Goal: Task Accomplishment & Management: Use online tool/utility

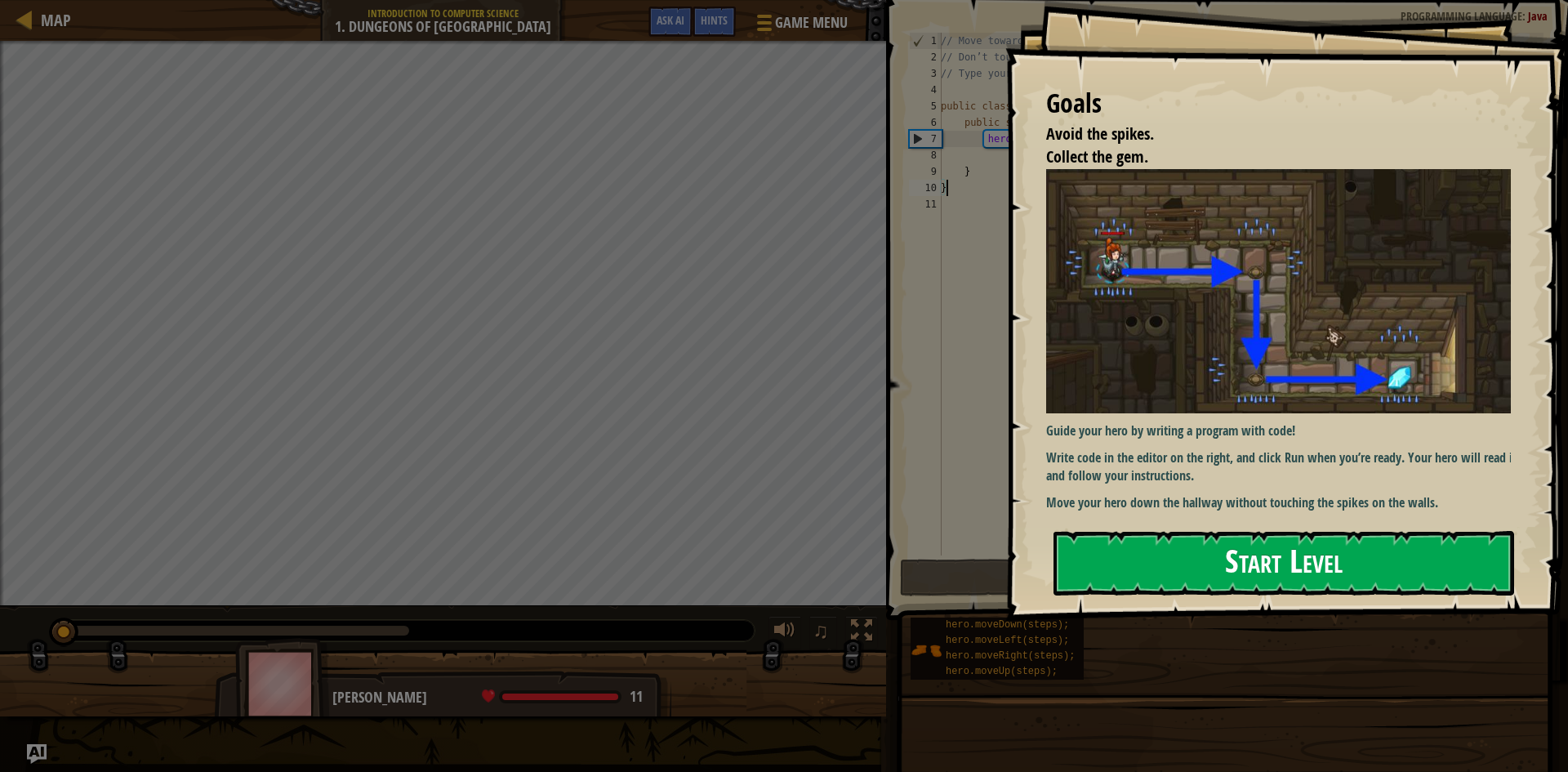
click at [1335, 564] on button "Start Level" at bounding box center [1284, 563] width 460 height 65
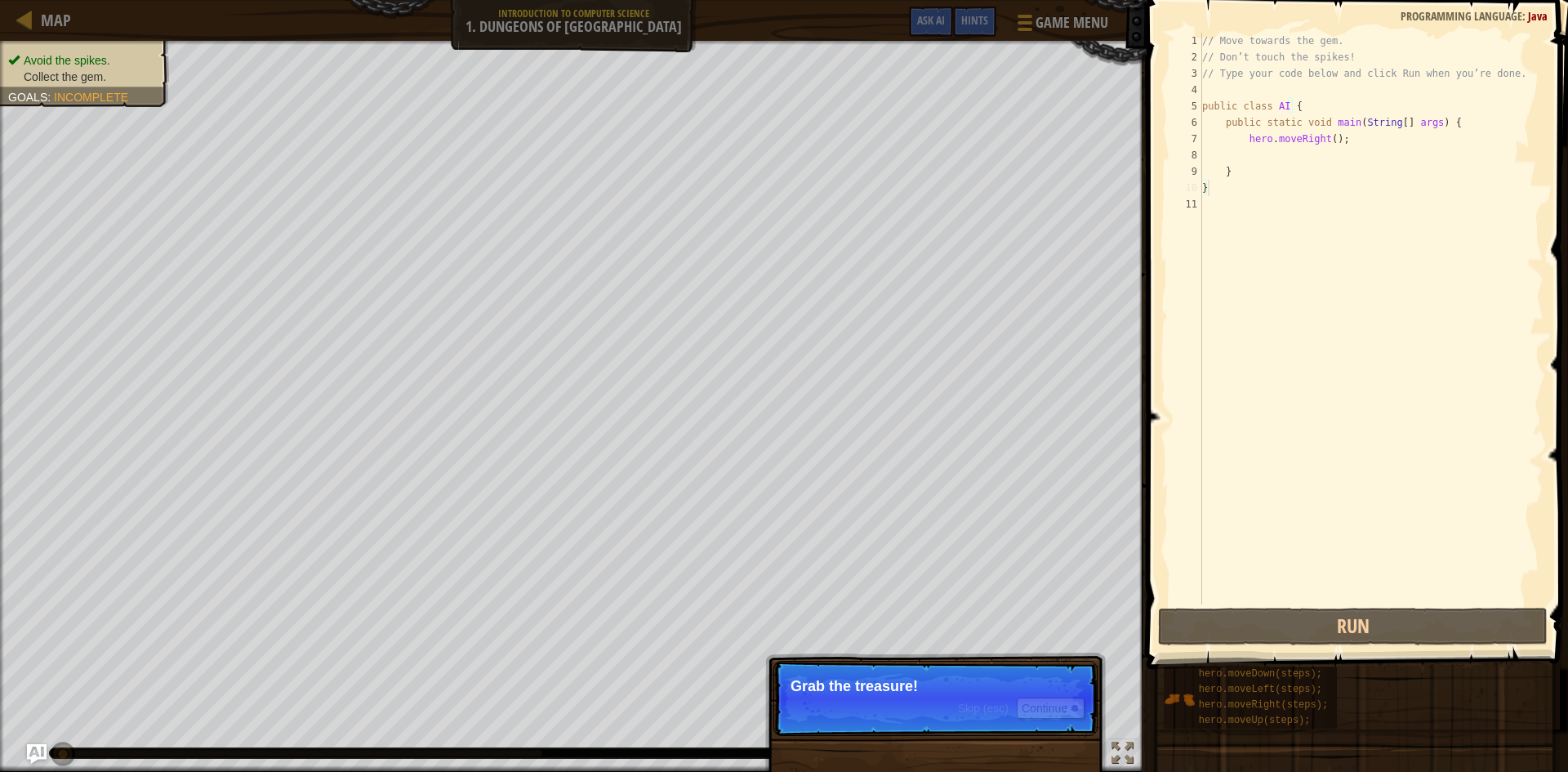
click at [913, 712] on p "Skip (esc) Continue Grab the treasure!" at bounding box center [936, 699] width 324 height 76
click at [1047, 709] on button "Continue" at bounding box center [1051, 708] width 68 height 21
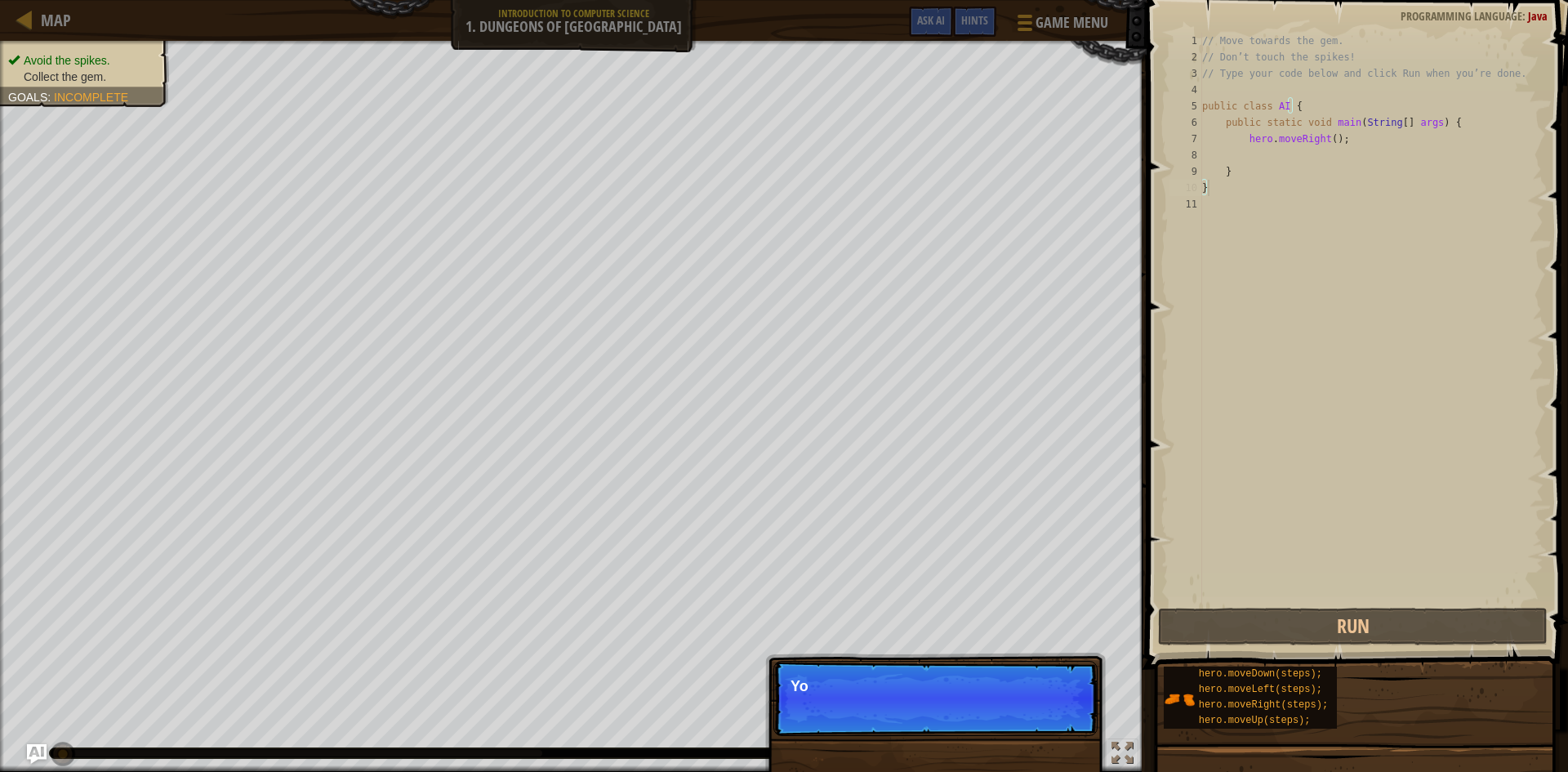
scroll to position [7, 0]
click at [1047, 709] on button "Continue" at bounding box center [1051, 708] width 68 height 21
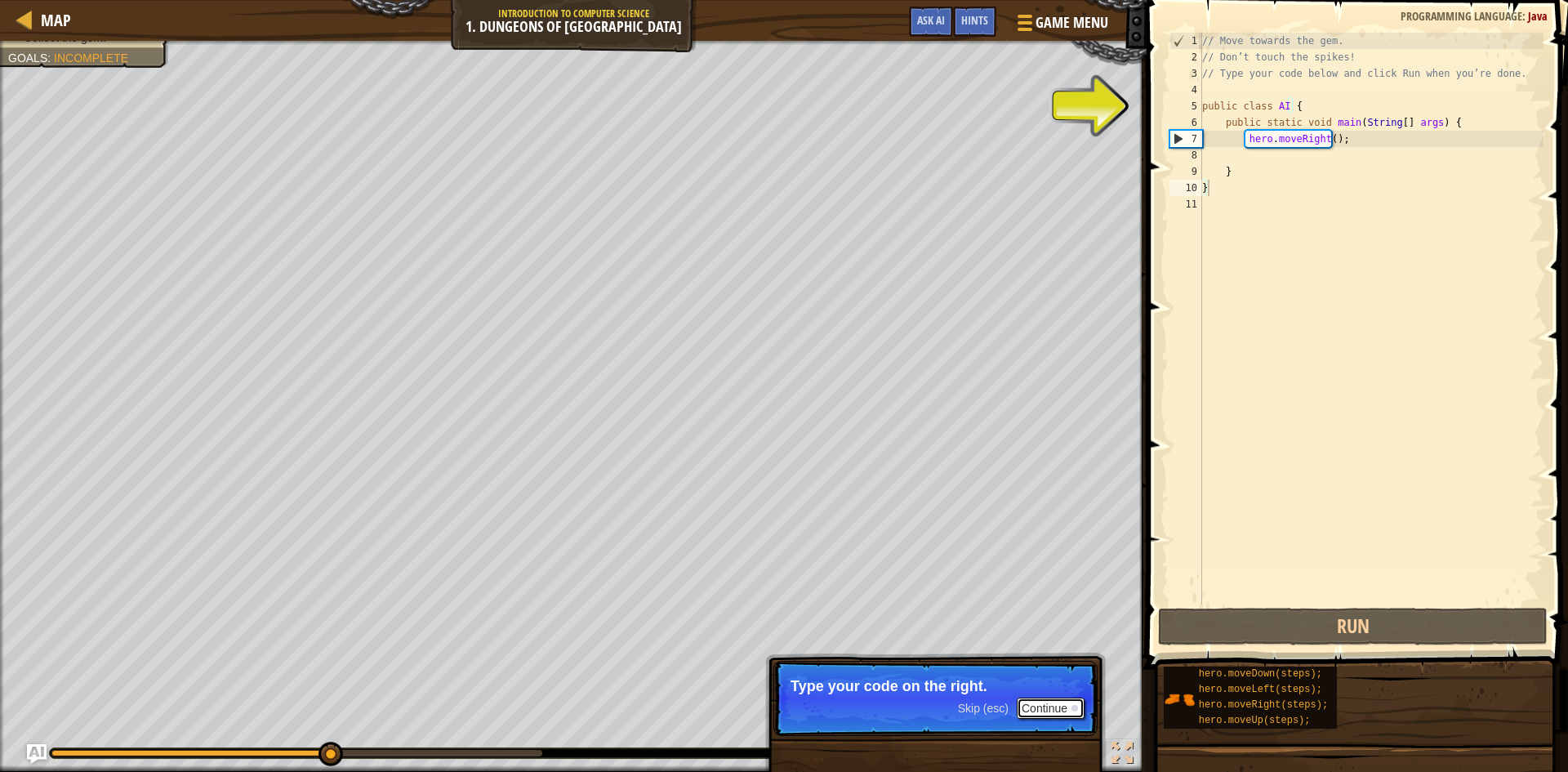
click at [1047, 709] on button "Continue" at bounding box center [1051, 708] width 68 height 21
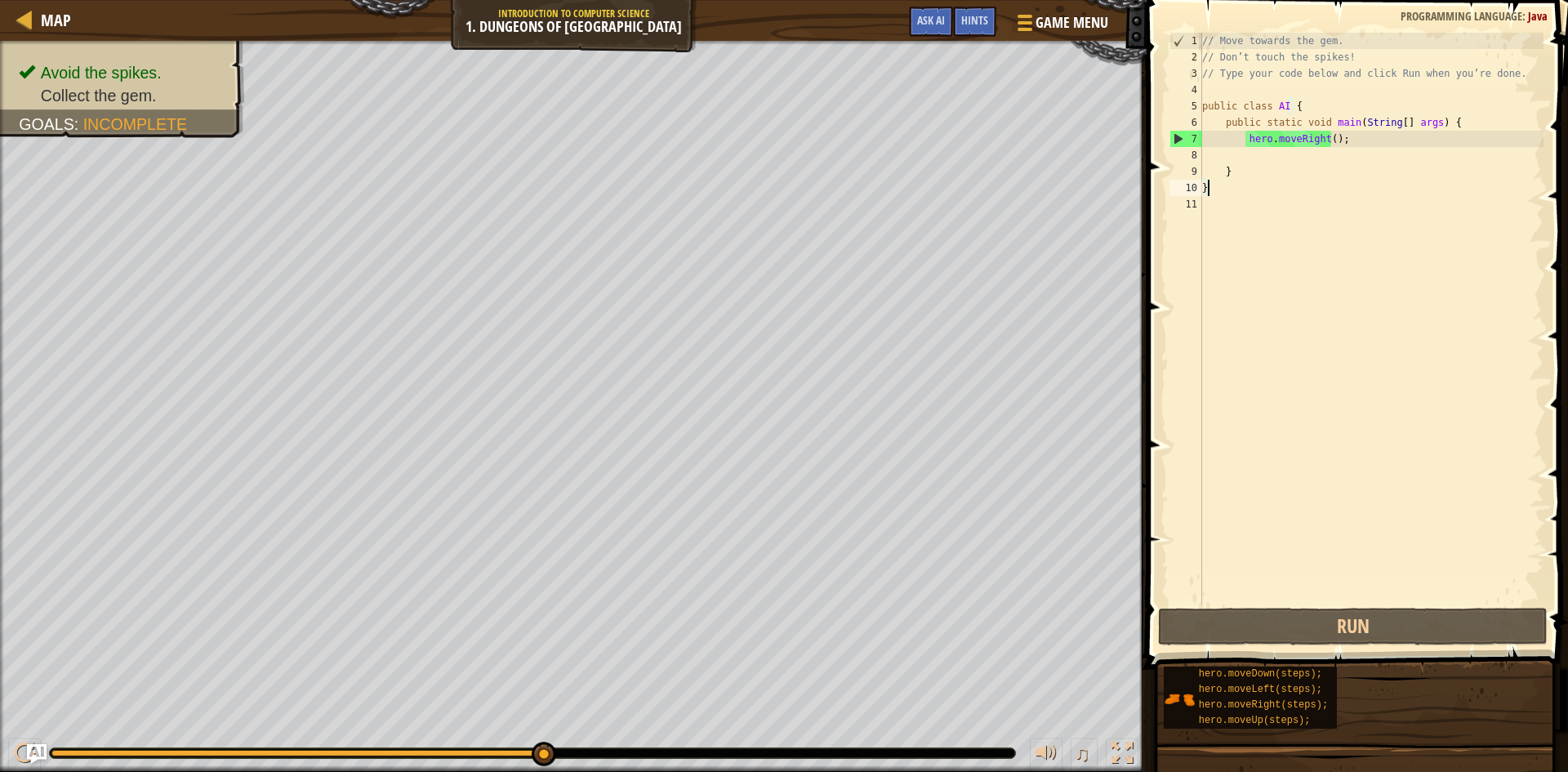
click at [1233, 137] on div "// Move towards the gem. // Don’t touch the spikes! // Type your code below and…" at bounding box center [1371, 335] width 345 height 605
click at [1247, 143] on div "// Move towards the gem. // Don’t touch the spikes! // Type your code below and…" at bounding box center [1371, 335] width 345 height 605
click at [1333, 140] on div "// Move towards the gem. // Don’t touch the spikes! // Type your code below and…" at bounding box center [1371, 335] width 345 height 605
click at [1315, 138] on div "// Move towards the gem. // Don’t touch the spikes! // Type your code below and…" at bounding box center [1371, 335] width 345 height 605
drag, startPoint x: 1318, startPoint y: 138, endPoint x: 1251, endPoint y: 138, distance: 67.0
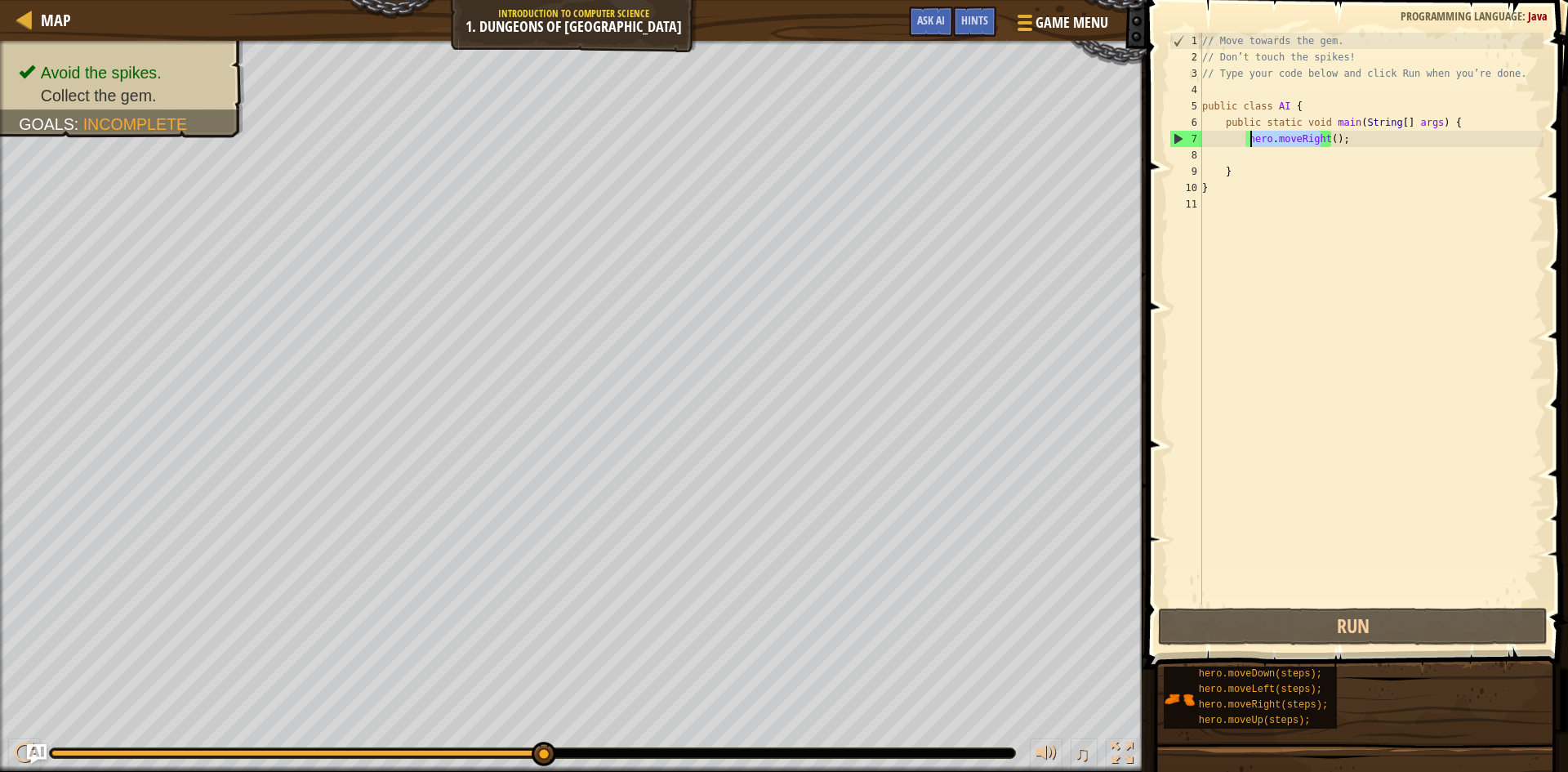
click at [1251, 138] on div "// Move towards the gem. // Don’t touch the spikes! // Type your code below and…" at bounding box center [1371, 335] width 345 height 605
click at [1245, 143] on div "// Move towards the gem. // Don’t touch the spikes! // Type your code below and…" at bounding box center [1371, 335] width 345 height 605
click at [1333, 140] on div "// Move towards the gem. // Don’t touch the spikes! // Type your code below and…" at bounding box center [1371, 335] width 345 height 605
click at [1230, 140] on div "// Move towards the gem. // Don’t touch the spikes! // Type your code below and…" at bounding box center [1371, 335] width 345 height 605
drag, startPoint x: 1347, startPoint y: 143, endPoint x: 1219, endPoint y: 143, distance: 128.0
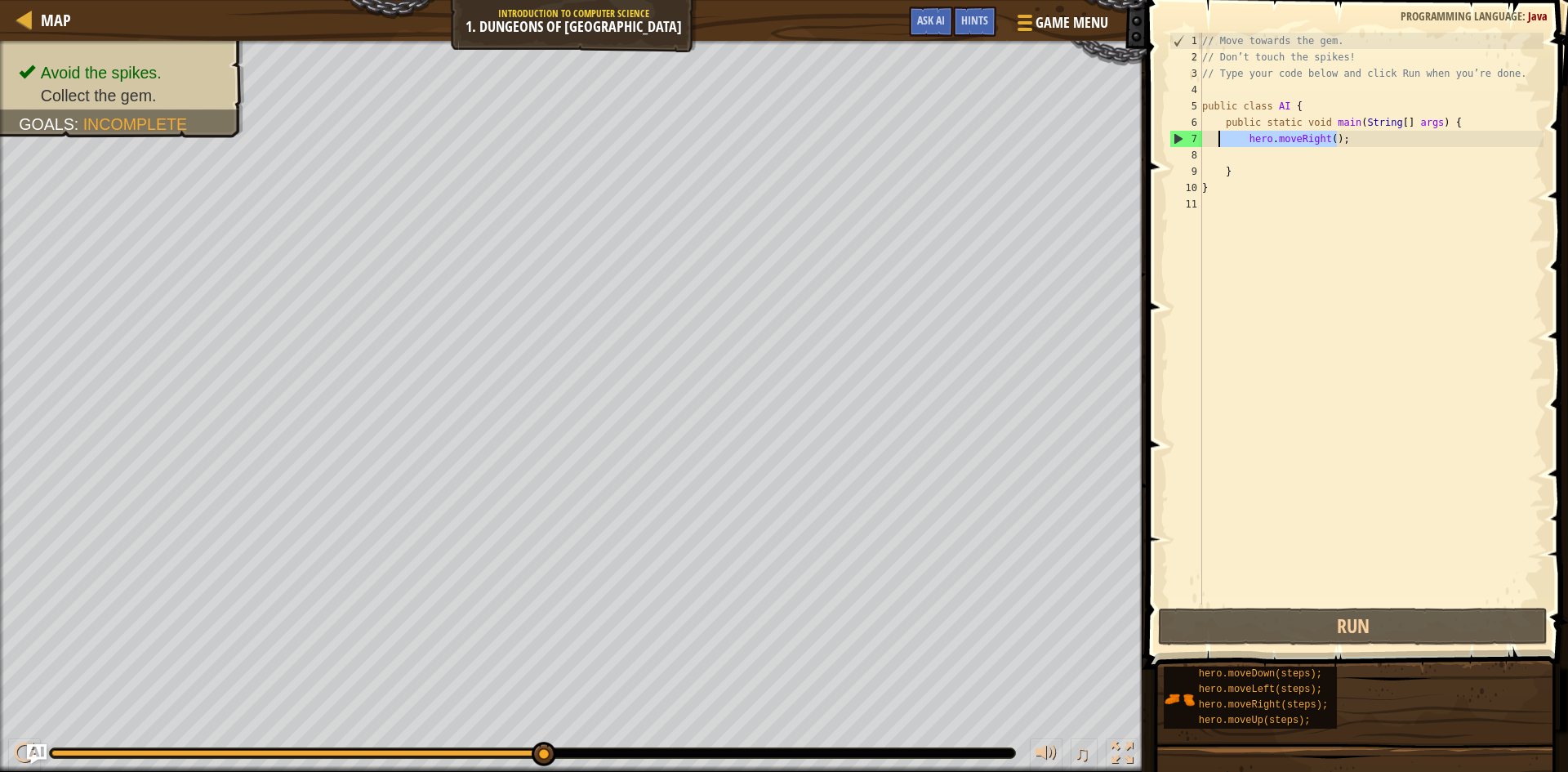
click at [1219, 143] on div "// Move towards the gem. // Don’t touch the spikes! // Type your code below and…" at bounding box center [1371, 335] width 345 height 605
click at [1267, 143] on div "// Move towards the gem. // Don’t touch the spikes! // Type your code below and…" at bounding box center [1371, 318] width 345 height 572
click at [1333, 138] on div "// Move towards the gem. // Don’t touch the spikes! // Type your code below and…" at bounding box center [1371, 335] width 345 height 605
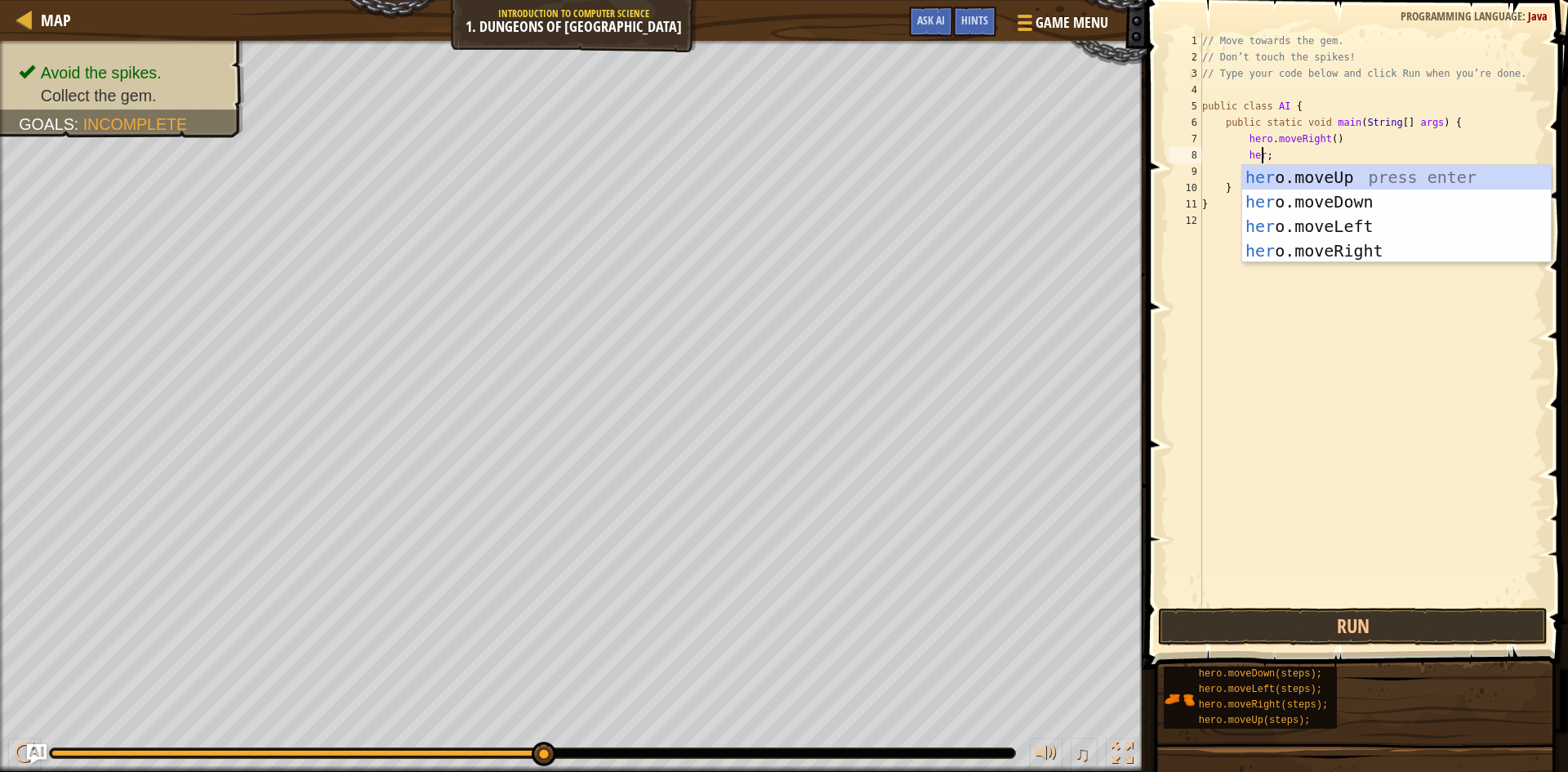
scroll to position [7, 5]
click at [1411, 195] on div "her o.moveUp press enter her o.moveDown press enter her o.moveLeft press enter …" at bounding box center [1396, 239] width 309 height 147
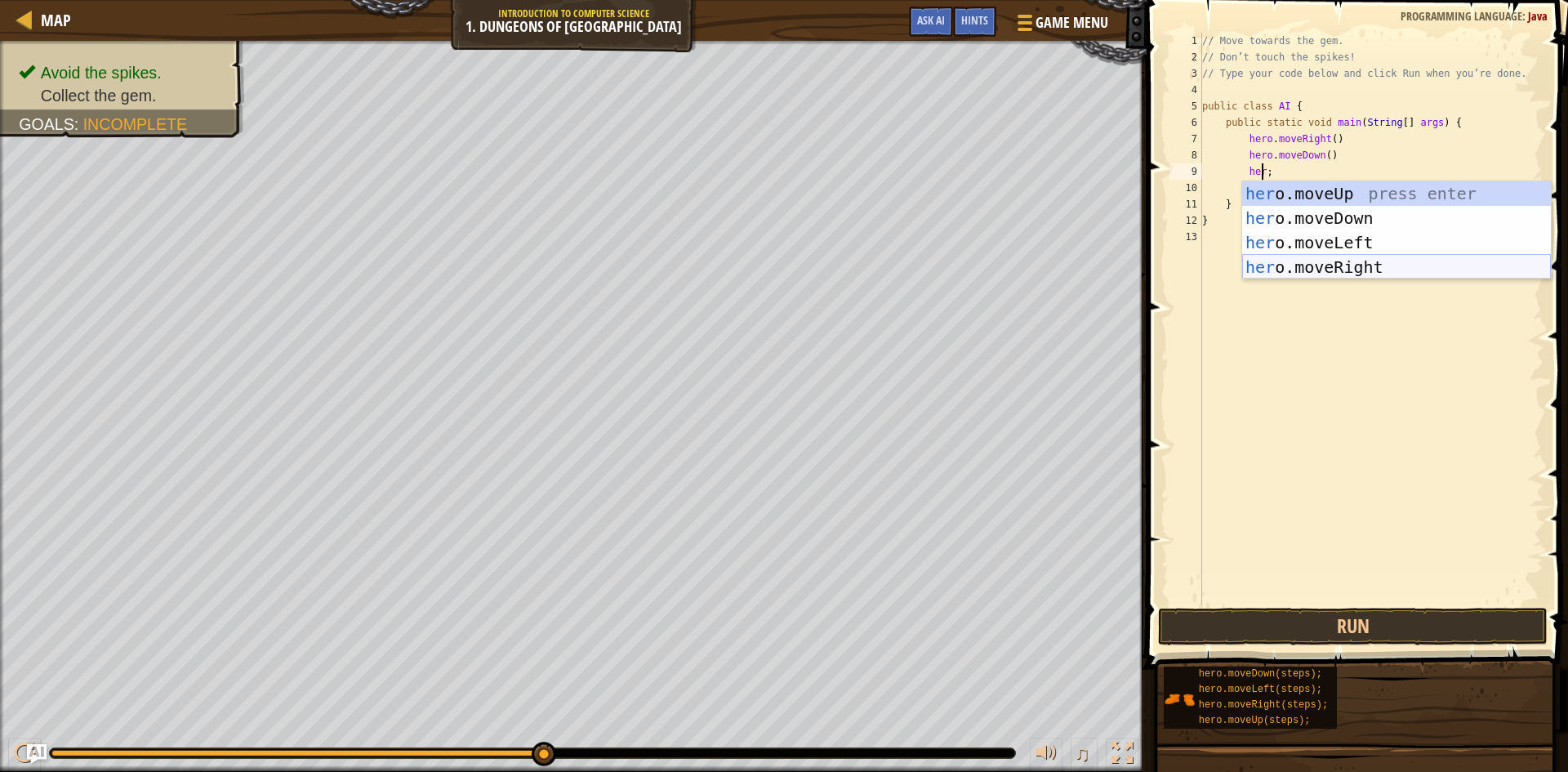
click at [1359, 264] on div "her o.moveUp press enter her o.moveDown press enter her o.moveLeft press enter …" at bounding box center [1396, 255] width 309 height 147
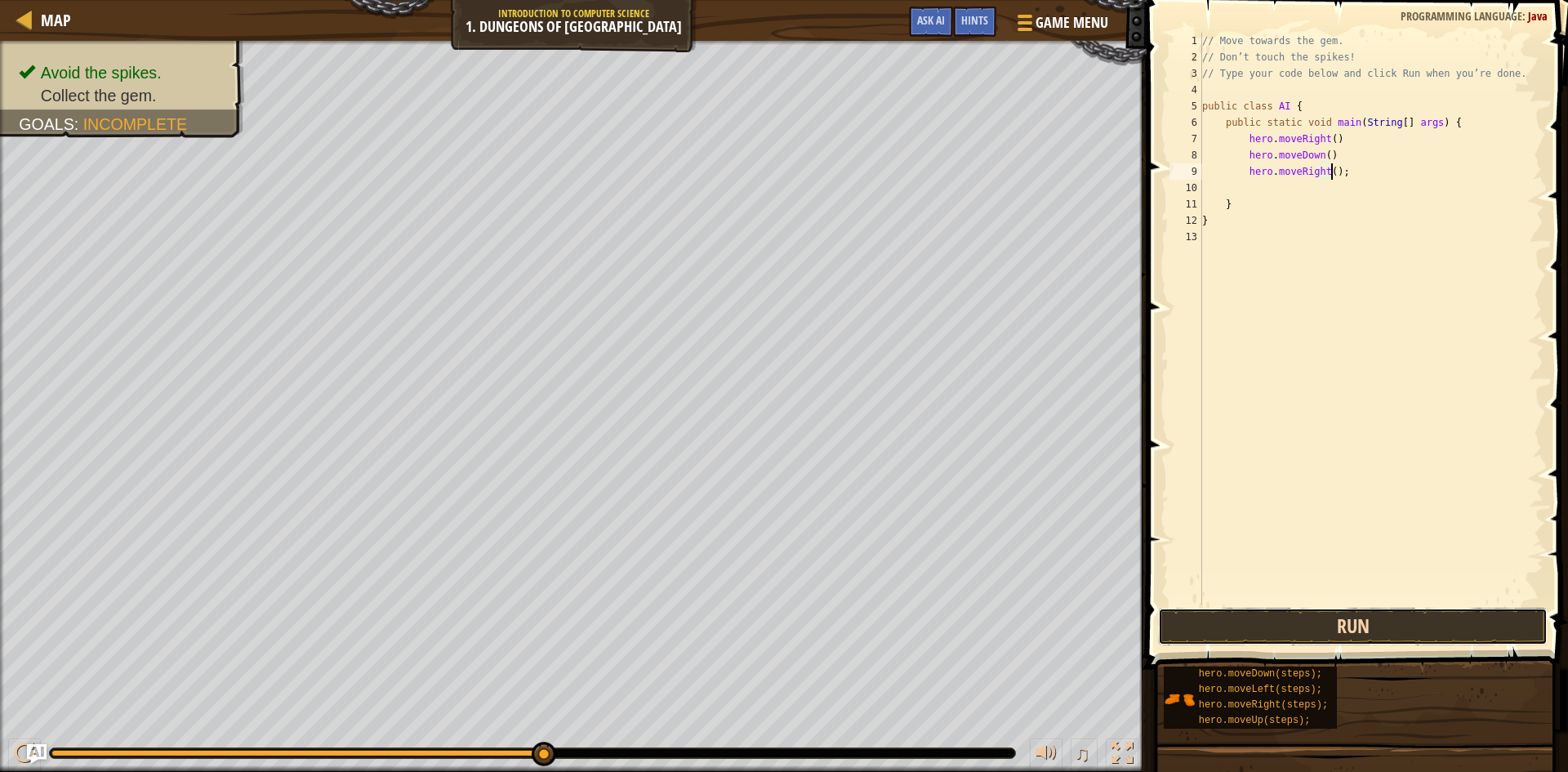
click at [1276, 625] on button "Run" at bounding box center [1353, 627] width 390 height 38
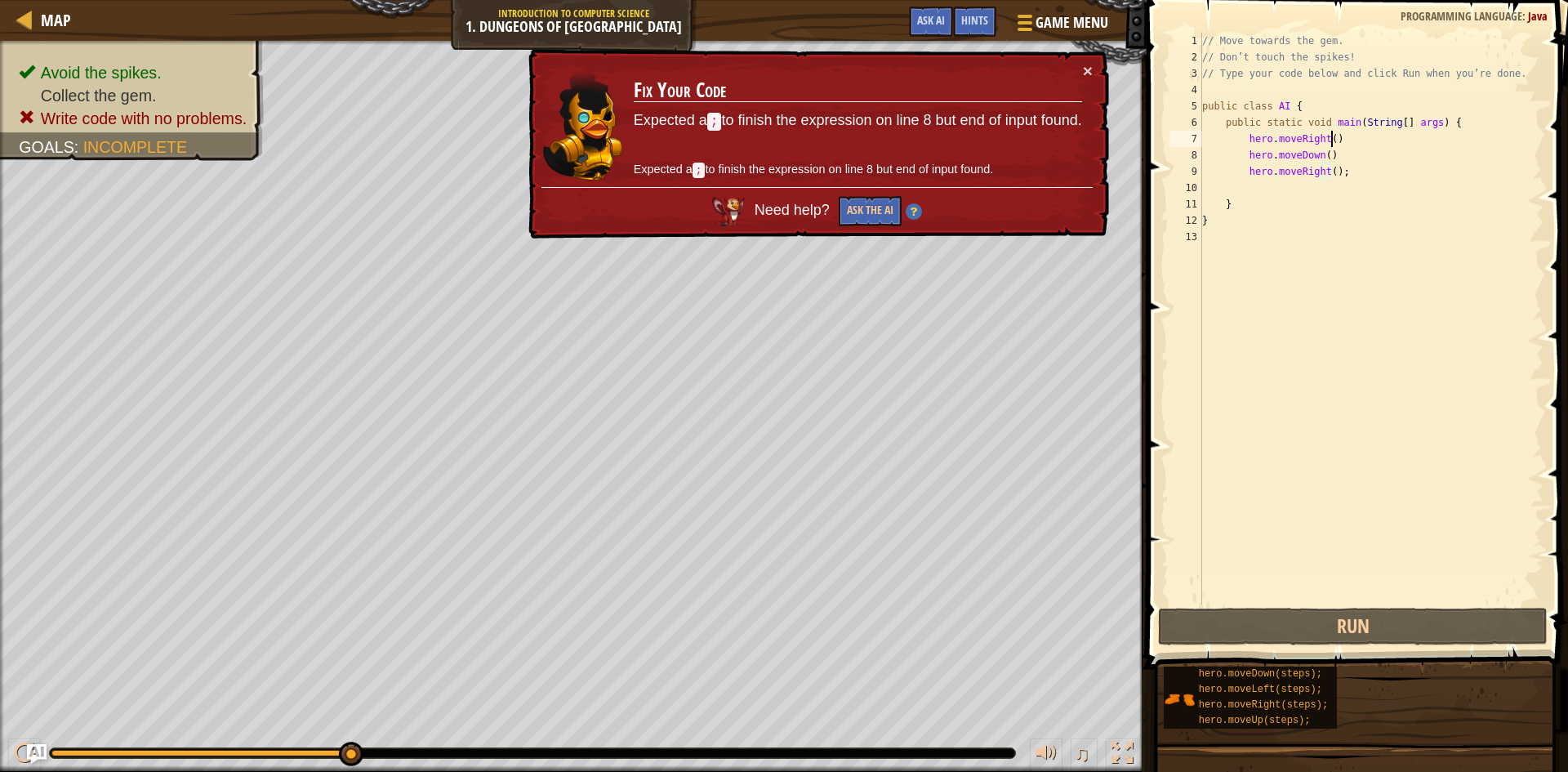
click at [1350, 138] on div "// Move towards the gem. // Don’t touch the spikes! // Type your code below and…" at bounding box center [1371, 335] width 345 height 605
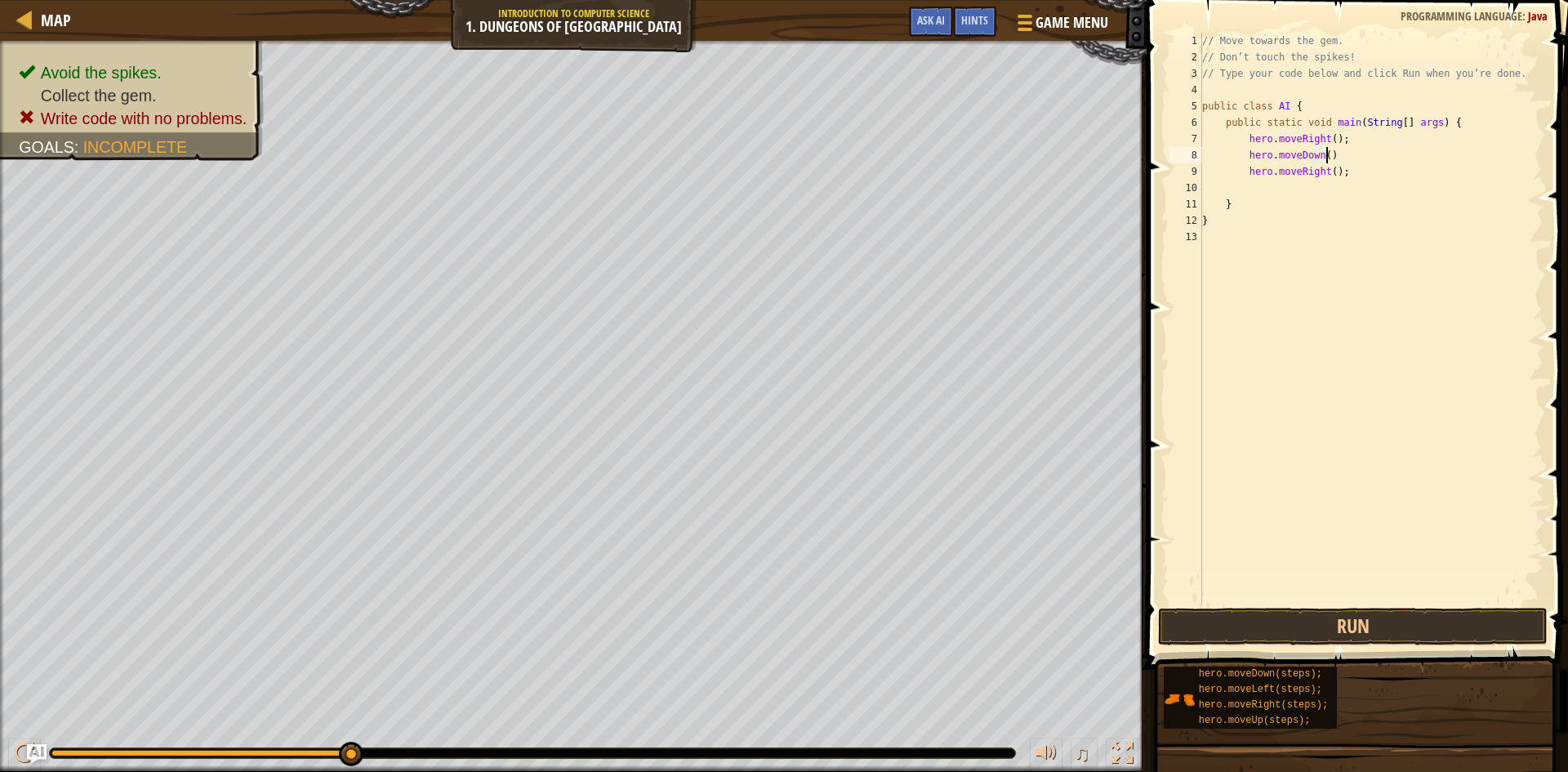
scroll to position [7, 10]
type textarea "hero.moveDown();"
click at [1261, 624] on button "Run" at bounding box center [1353, 627] width 390 height 38
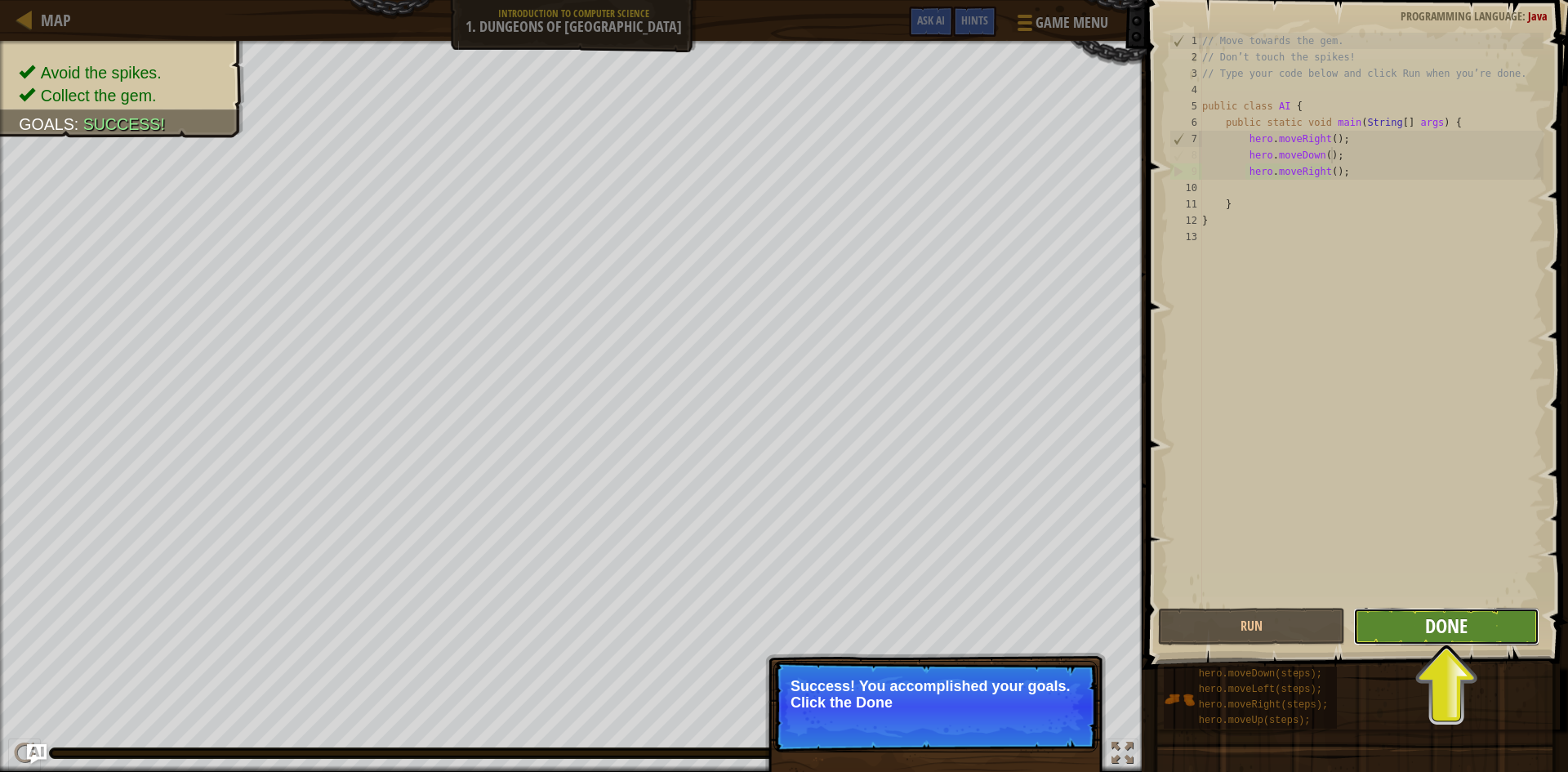
click at [1444, 630] on span "Done" at bounding box center [1446, 626] width 43 height 26
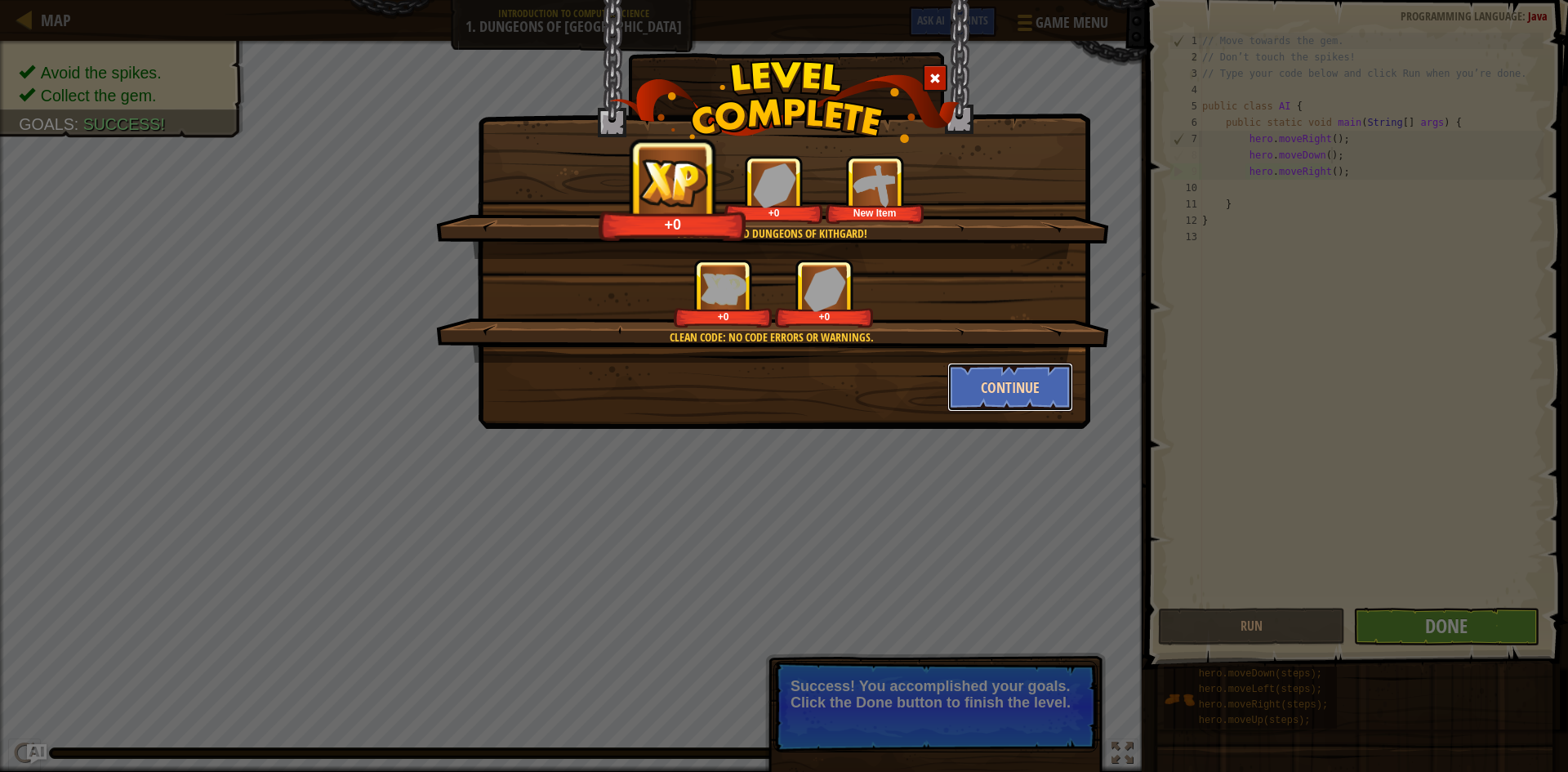
click at [1036, 381] on button "Continue" at bounding box center [1010, 387] width 126 height 49
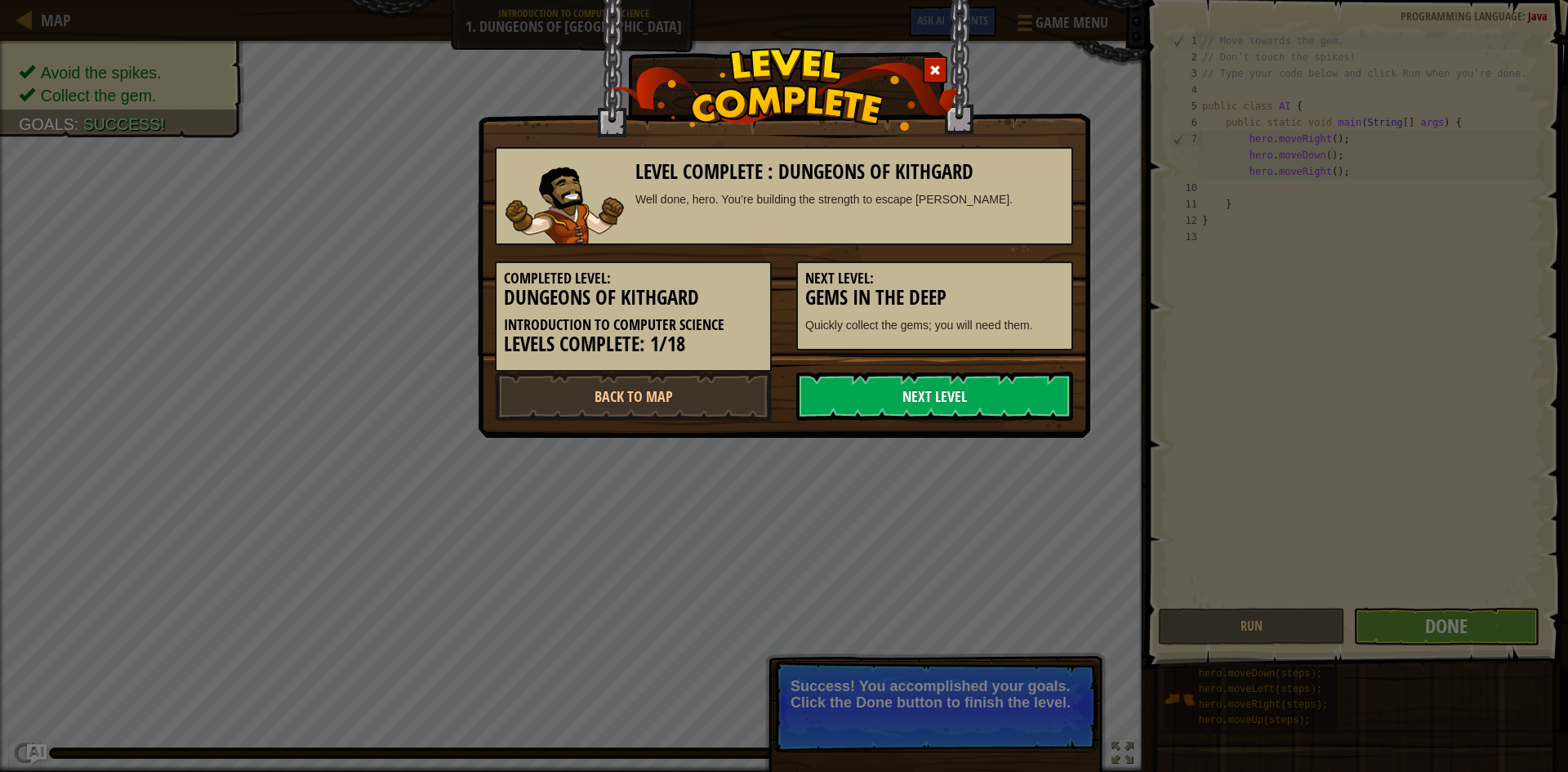
click at [1013, 381] on link "Next Level" at bounding box center [935, 396] width 276 height 49
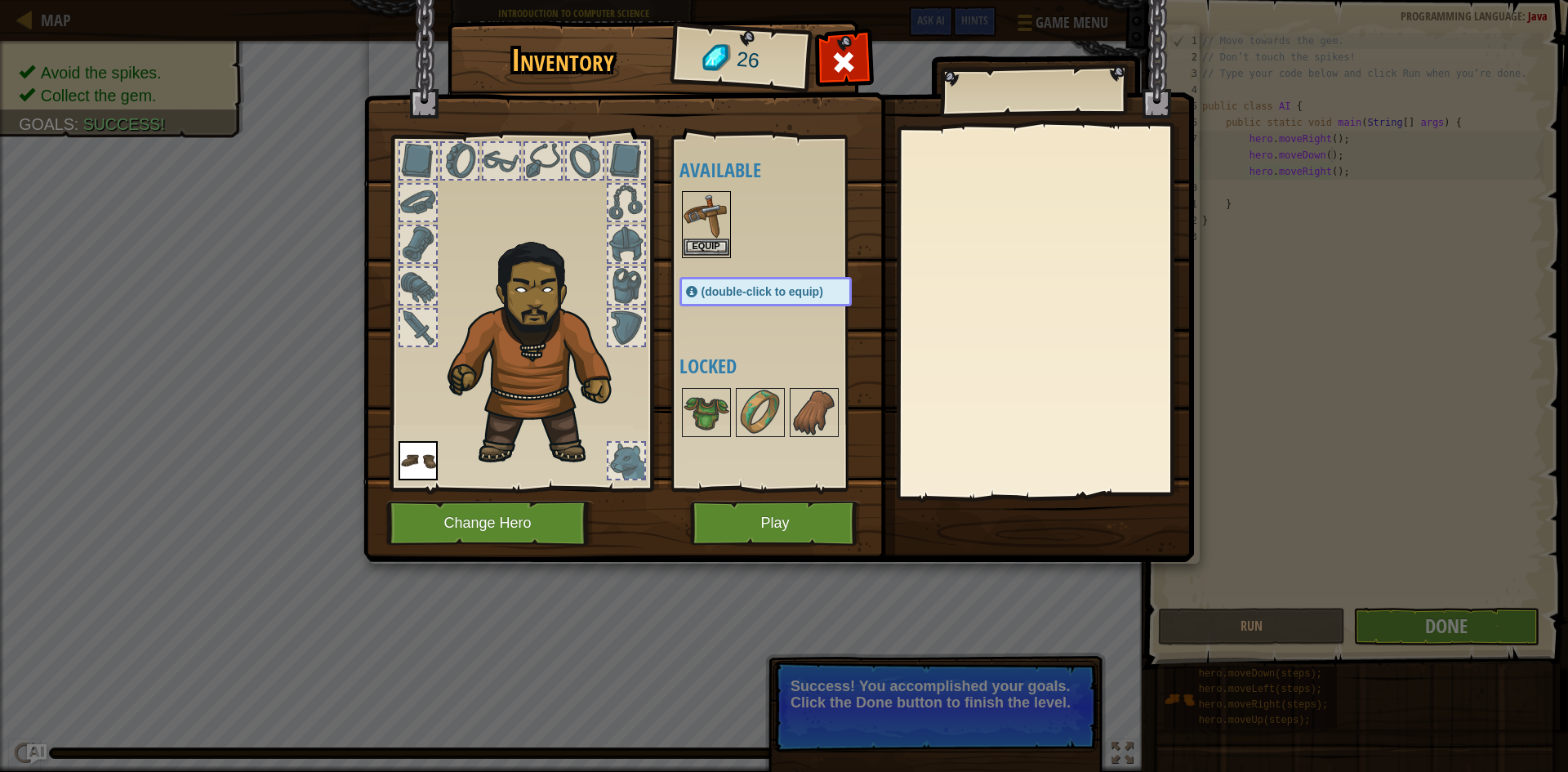
click at [698, 195] on img at bounding box center [707, 216] width 46 height 46
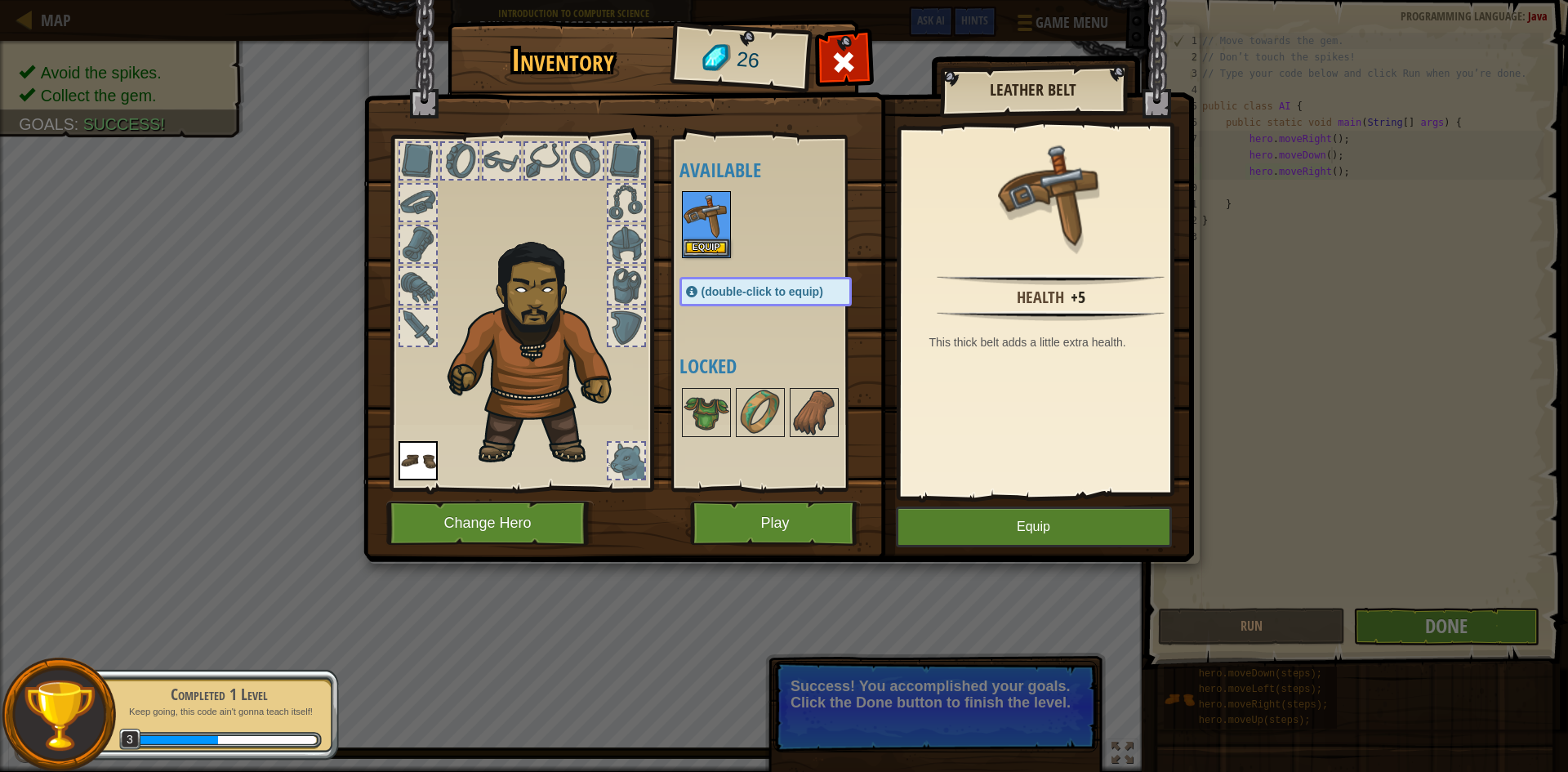
click at [710, 264] on div "Available Equip Equip (double-click to equip) Locked" at bounding box center [782, 313] width 205 height 341
click at [702, 244] on button "Equip" at bounding box center [707, 247] width 46 height 17
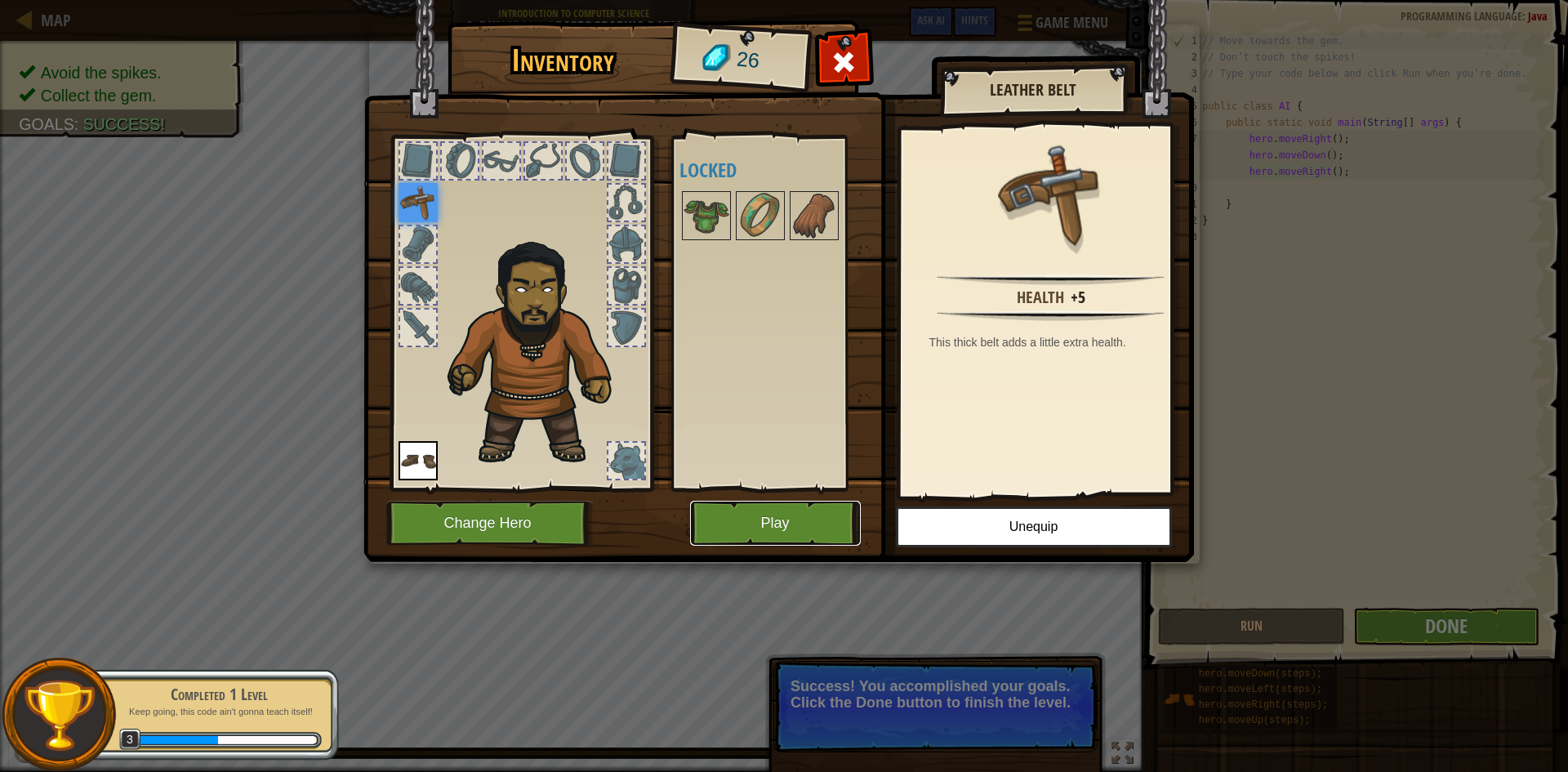
click at [773, 529] on button "Play" at bounding box center [776, 523] width 171 height 45
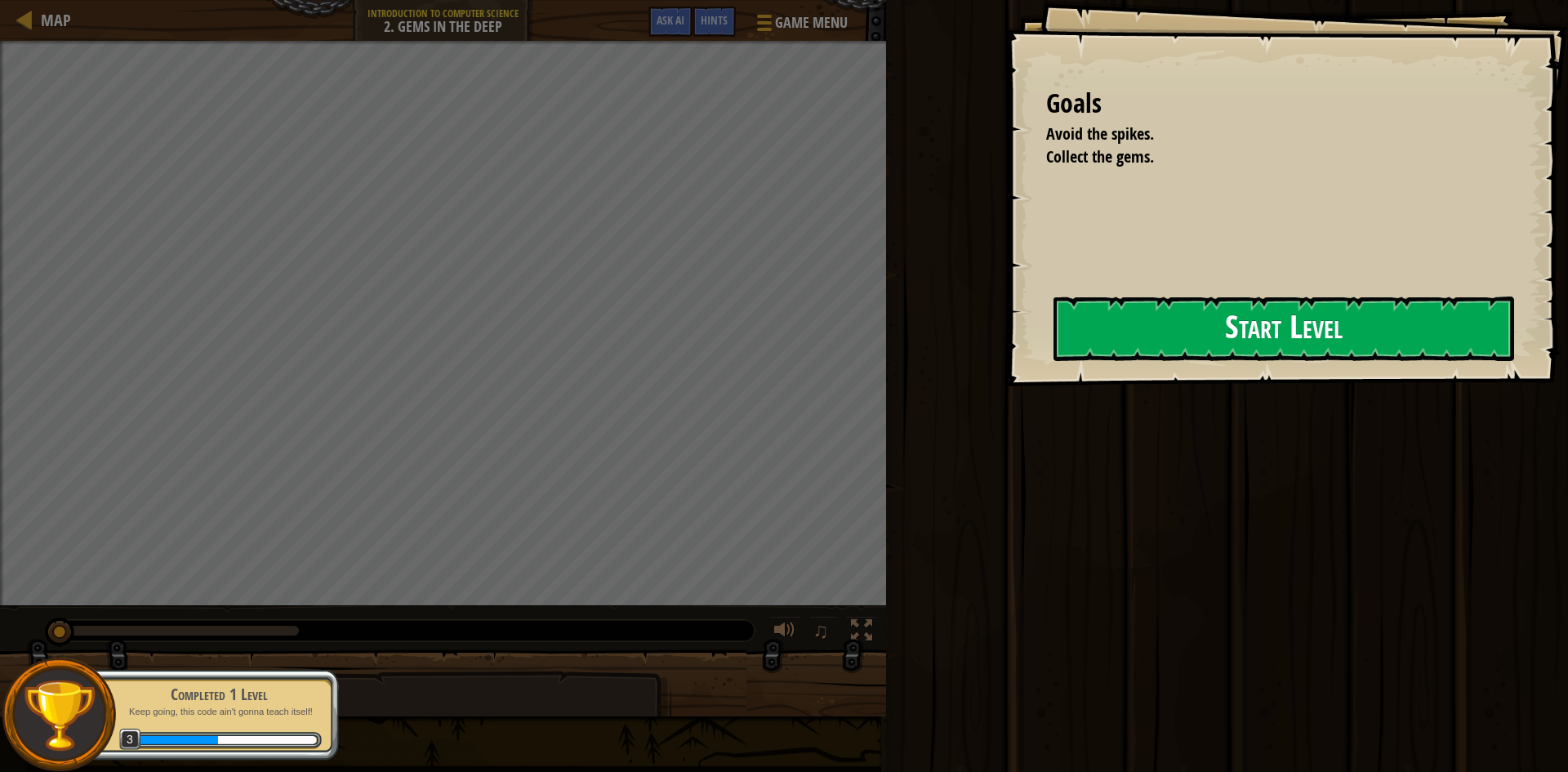
click at [1238, 341] on button "Start Level" at bounding box center [1284, 328] width 460 height 65
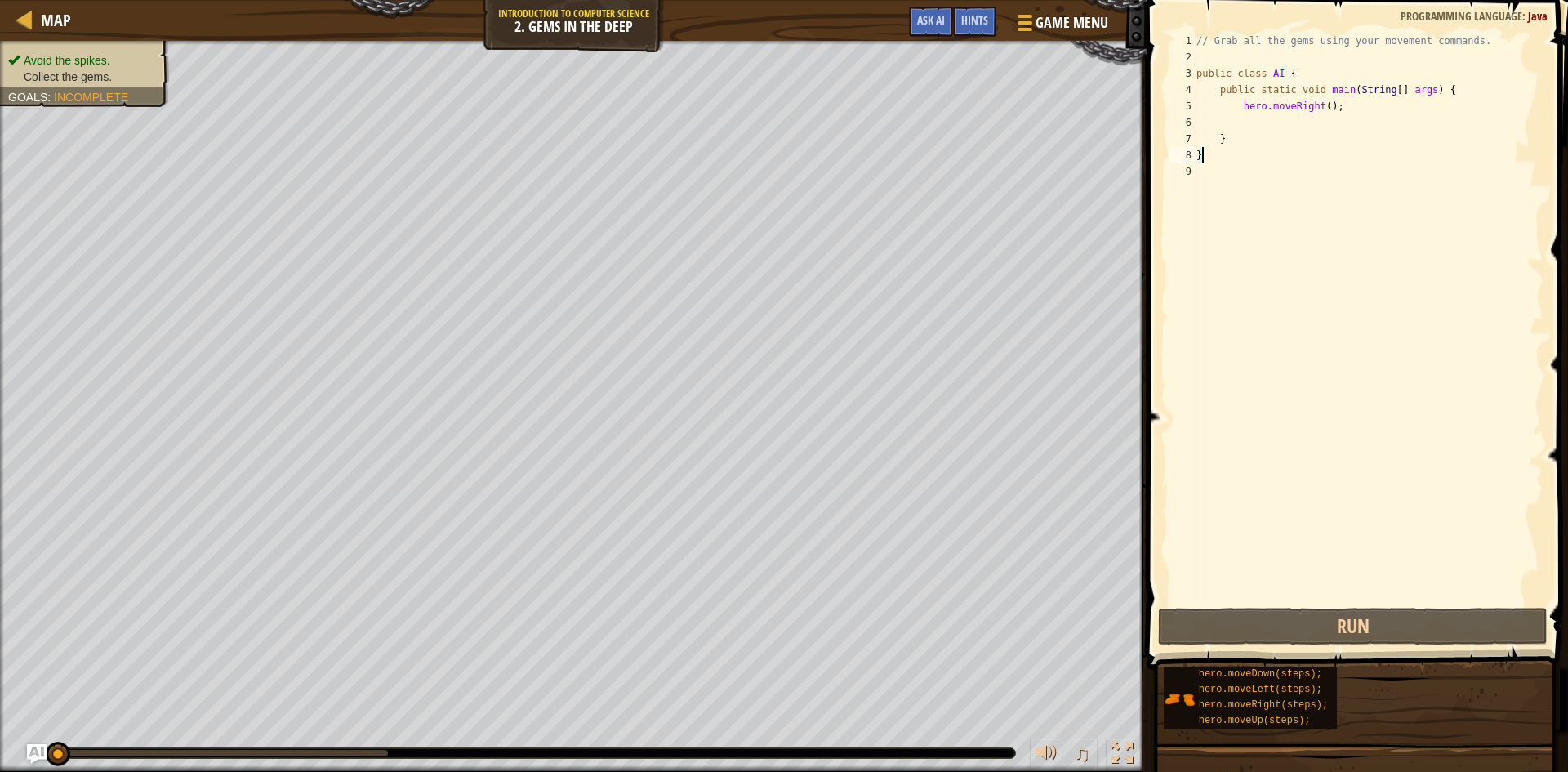
click at [1333, 112] on div "// Grab all the gems using your movement commands. public class AI { public sta…" at bounding box center [1368, 335] width 350 height 605
type textarea "hero.moveRight();"
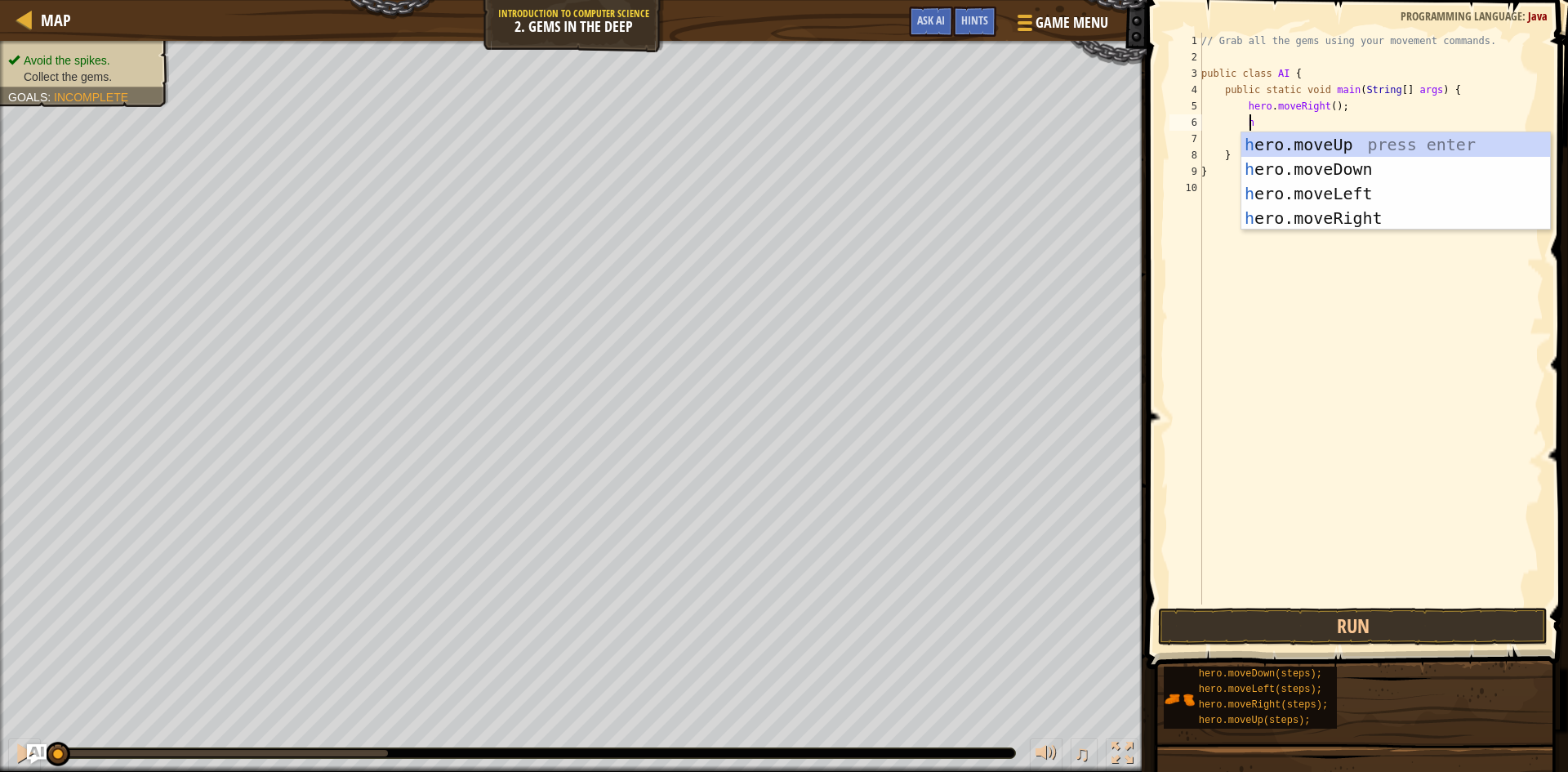
type textarea "h"
click at [1382, 166] on div "h ero.moveUp press enter h ero.moveDown press enter h ero.moveLeft press enter …" at bounding box center [1396, 206] width 309 height 147
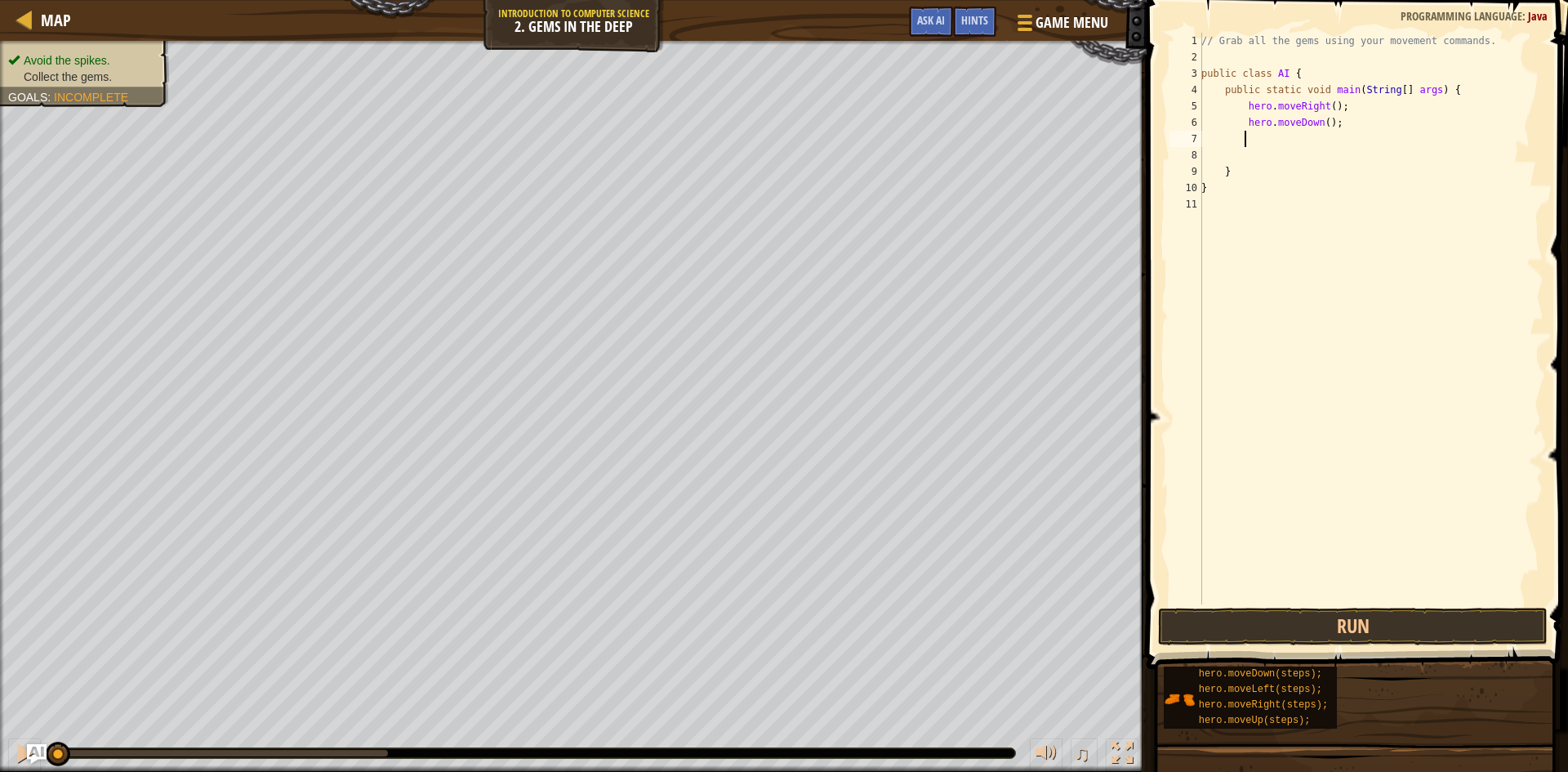
type textarea "h"
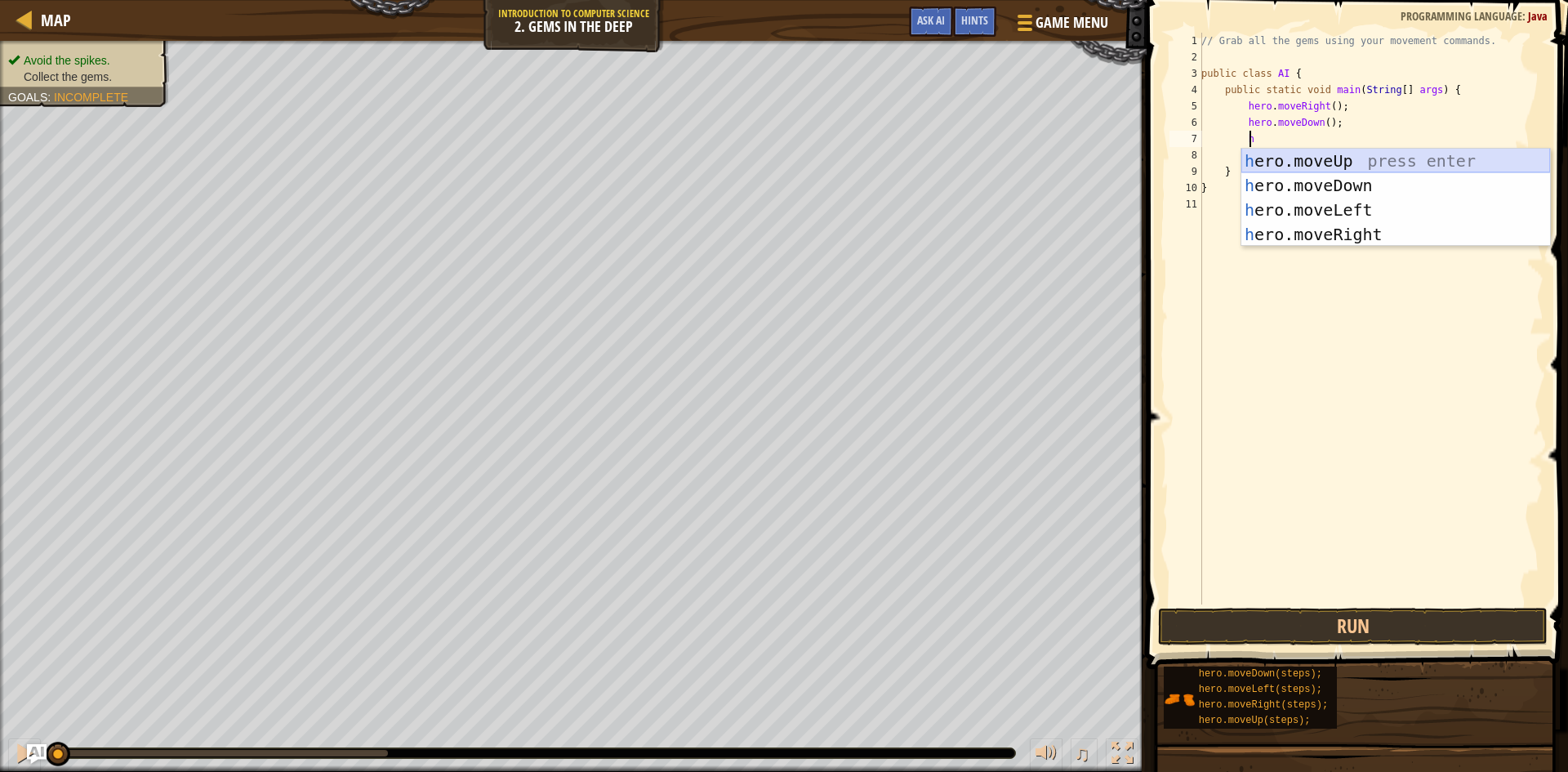
click at [1382, 163] on div "h ero.moveUp press enter h ero.moveDown press enter h ero.moveLeft press enter …" at bounding box center [1396, 223] width 309 height 147
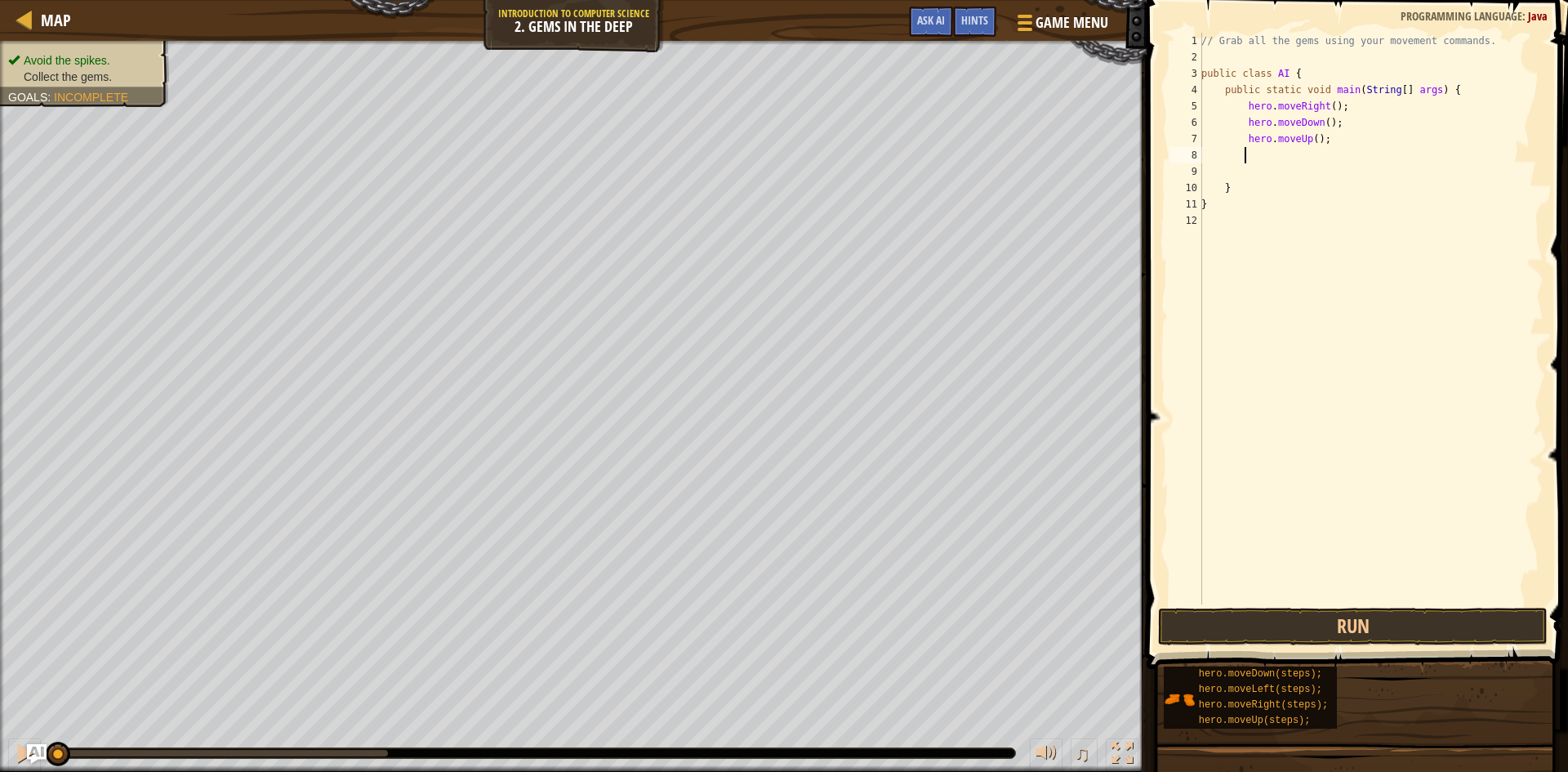
type textarea "h"
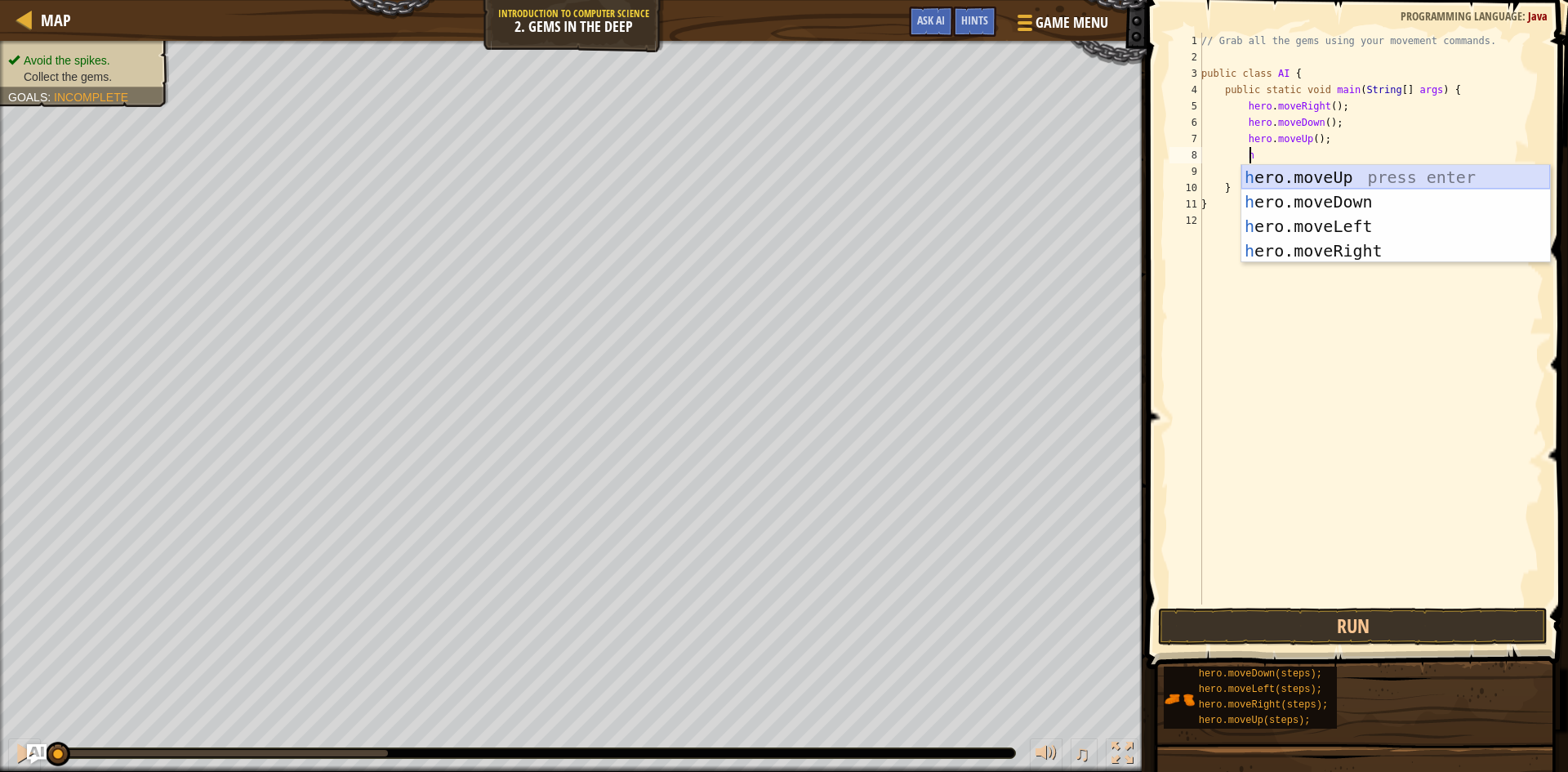
click at [1327, 172] on div "h ero.moveUp press enter h ero.moveDown press enter h ero.moveLeft press enter …" at bounding box center [1396, 239] width 309 height 147
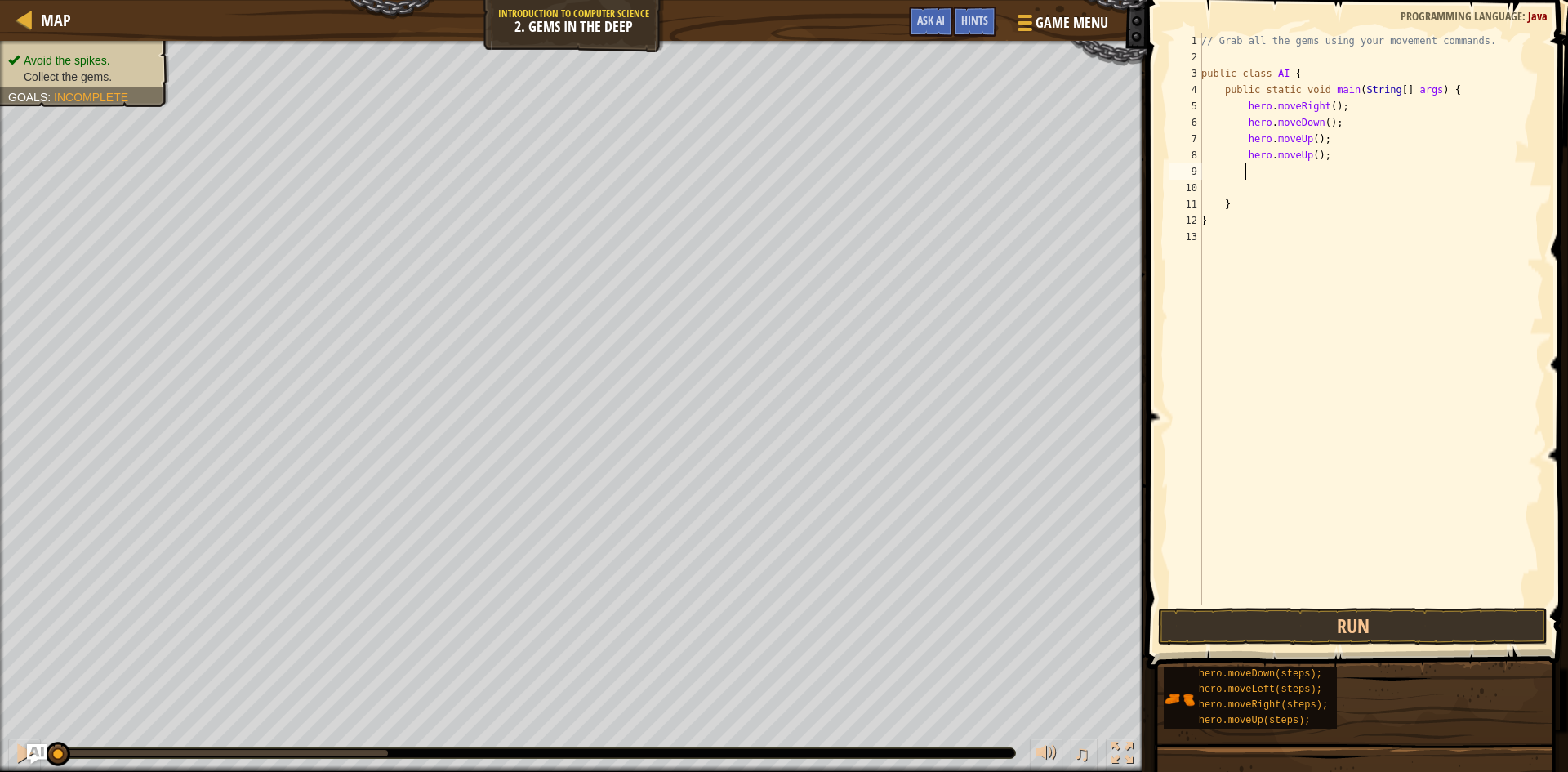
scroll to position [7, 2]
type textarea "h"
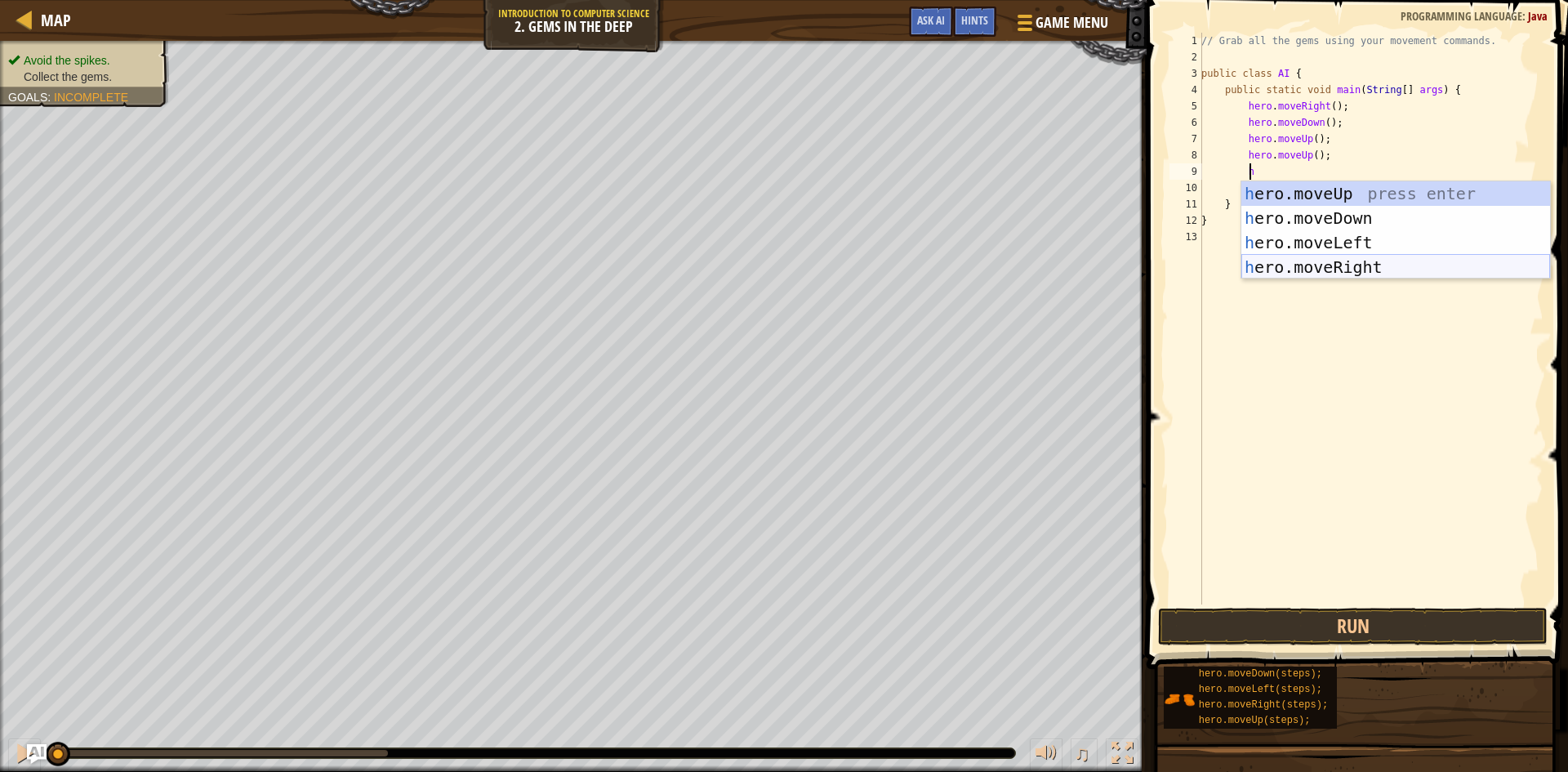
click at [1350, 258] on div "h ero.moveUp press enter h ero.moveDown press enter h ero.moveLeft press enter …" at bounding box center [1396, 255] width 309 height 147
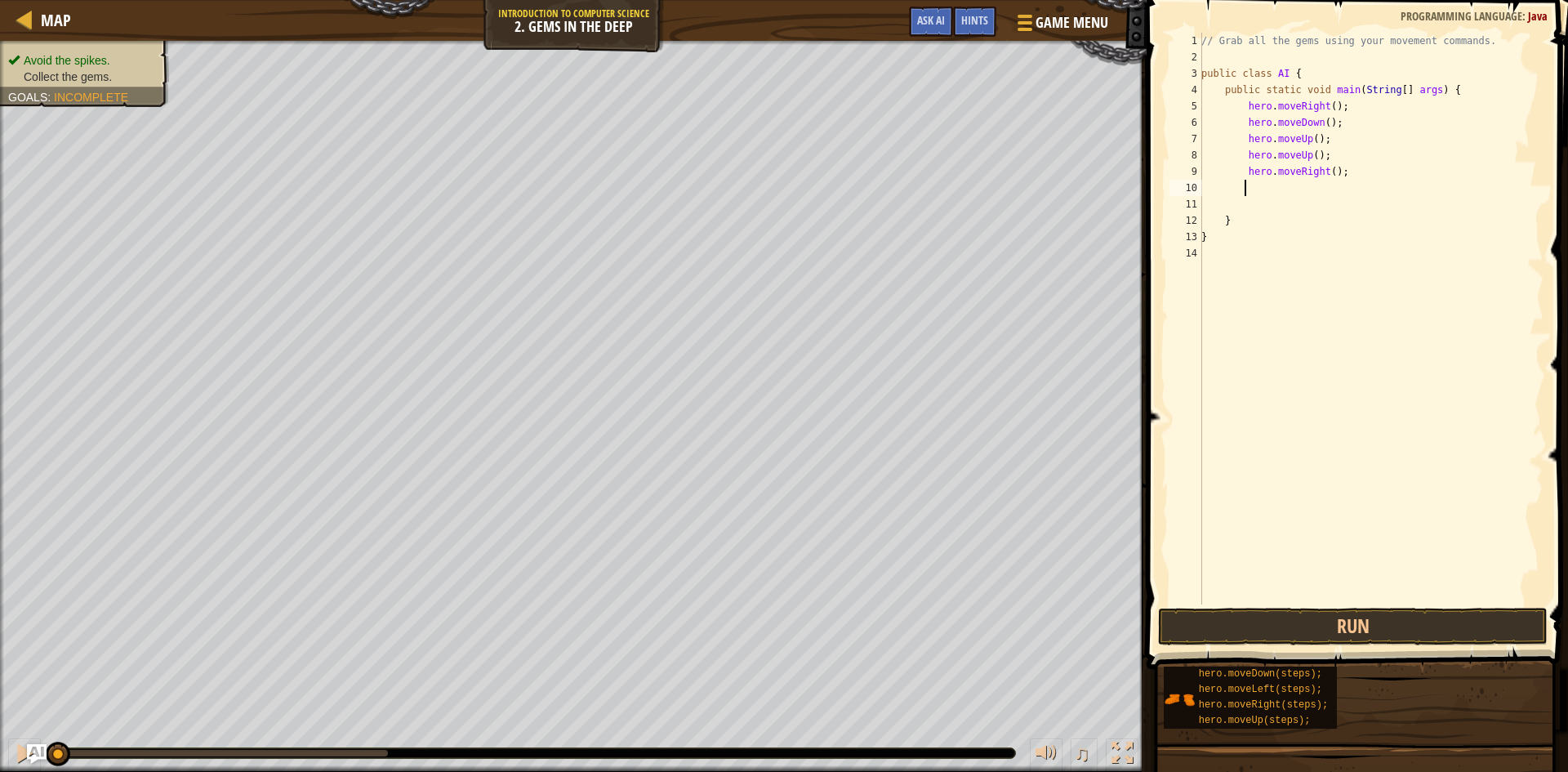
scroll to position [7, 2]
click at [1313, 616] on button "Run" at bounding box center [1353, 627] width 390 height 38
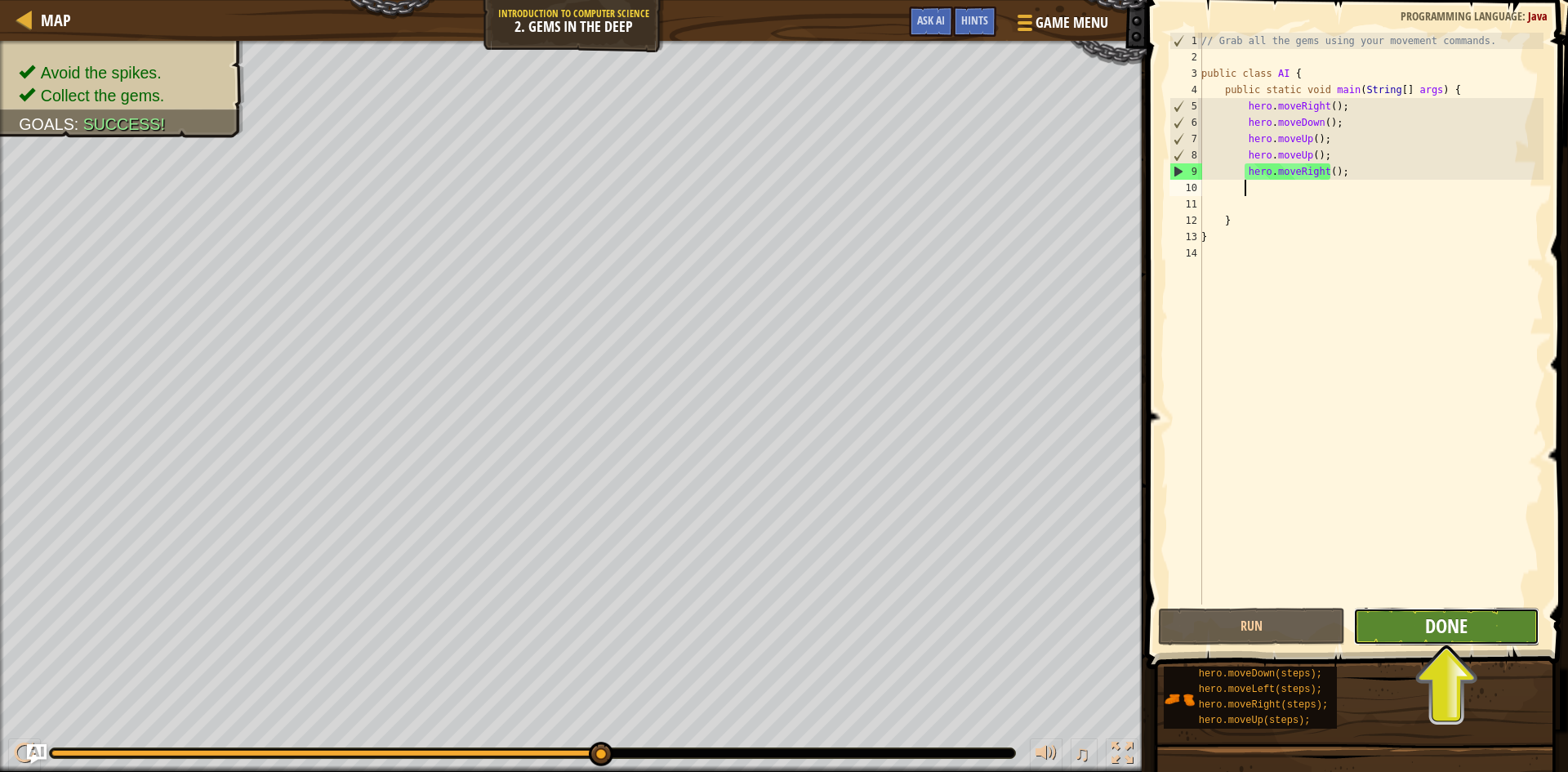
click at [1427, 618] on span "Done" at bounding box center [1446, 626] width 43 height 26
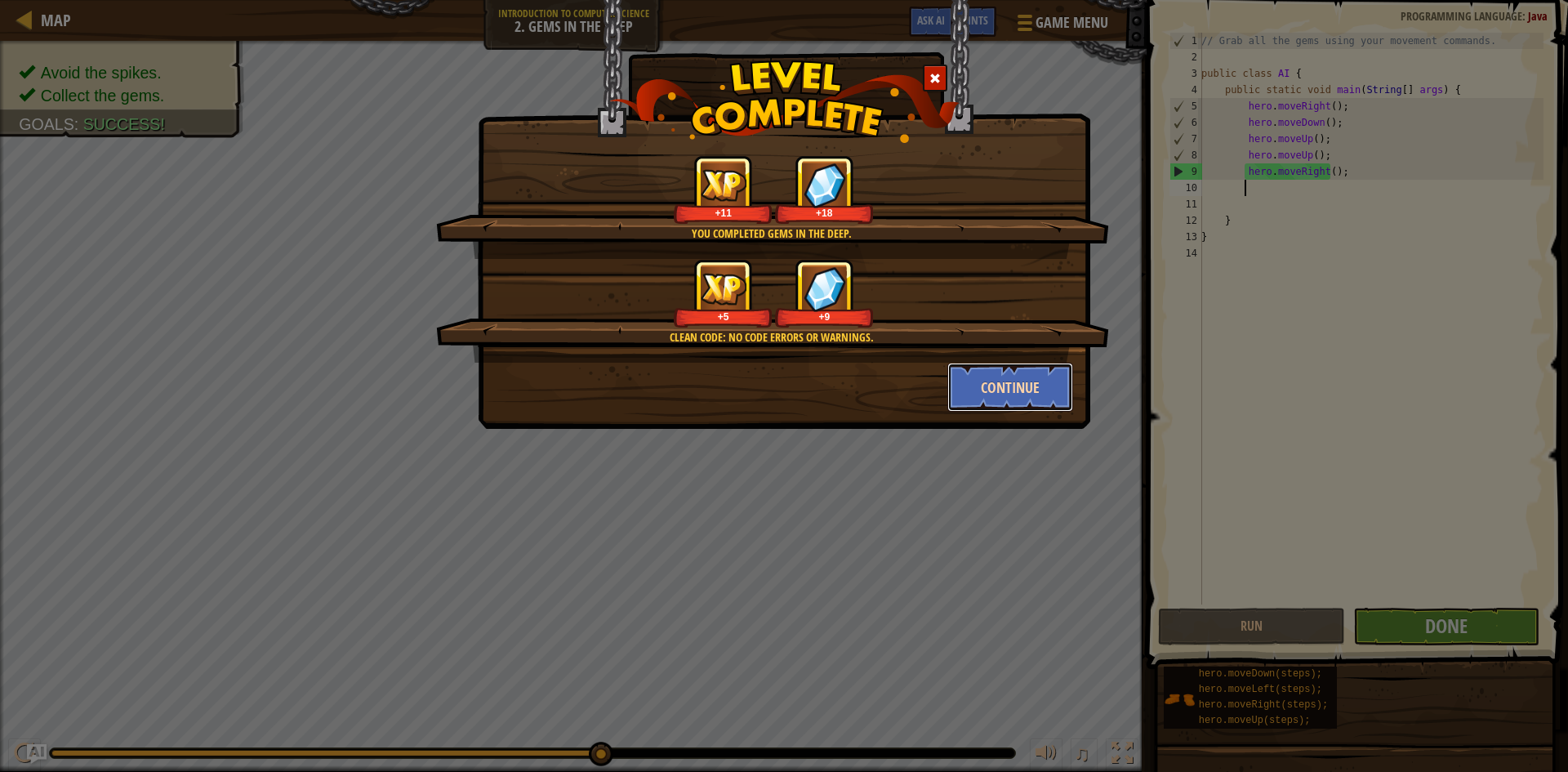
click at [1004, 381] on button "Continue" at bounding box center [1010, 387] width 126 height 49
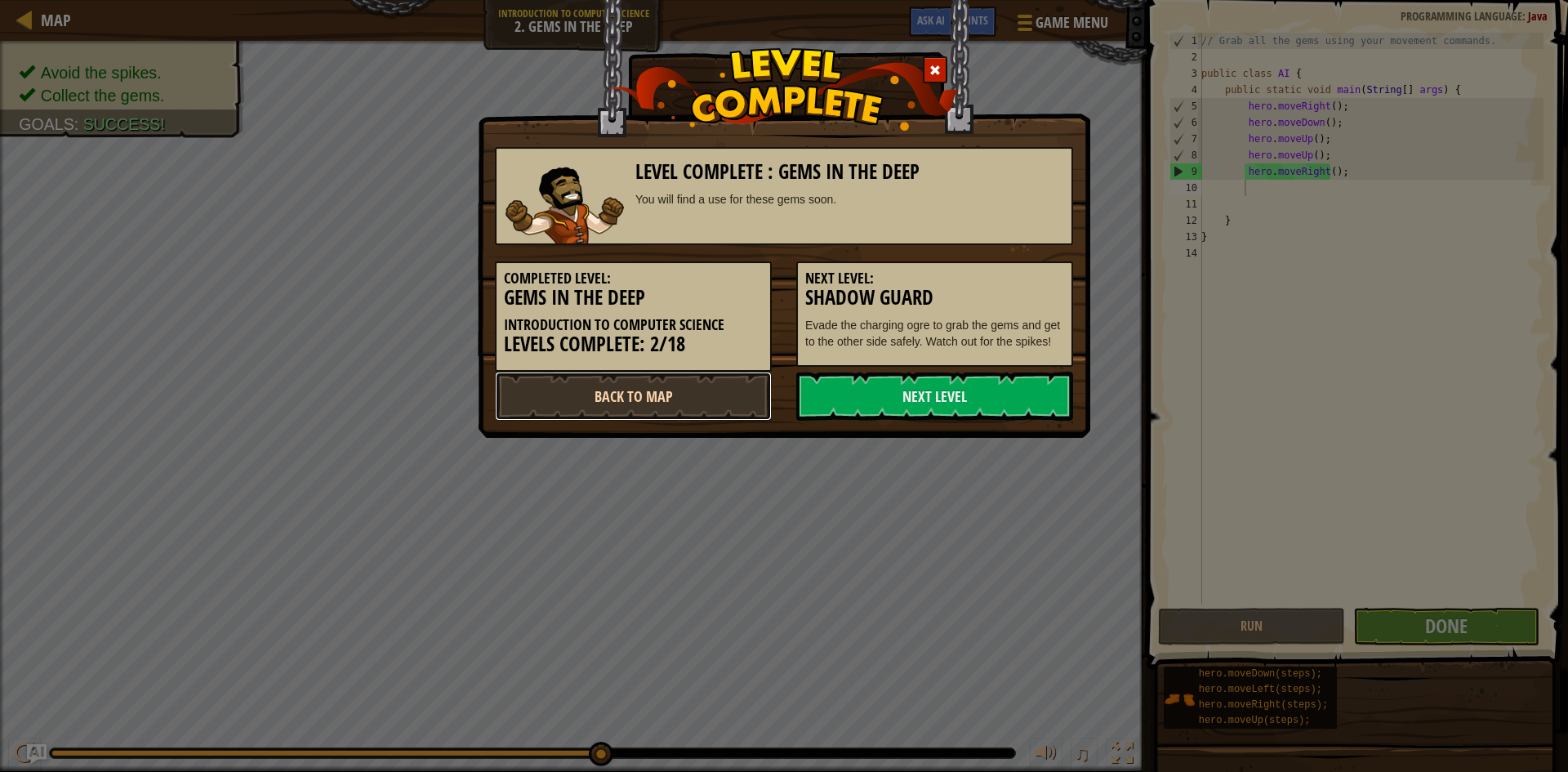
click at [664, 396] on link "Back to Map" at bounding box center [633, 396] width 276 height 49
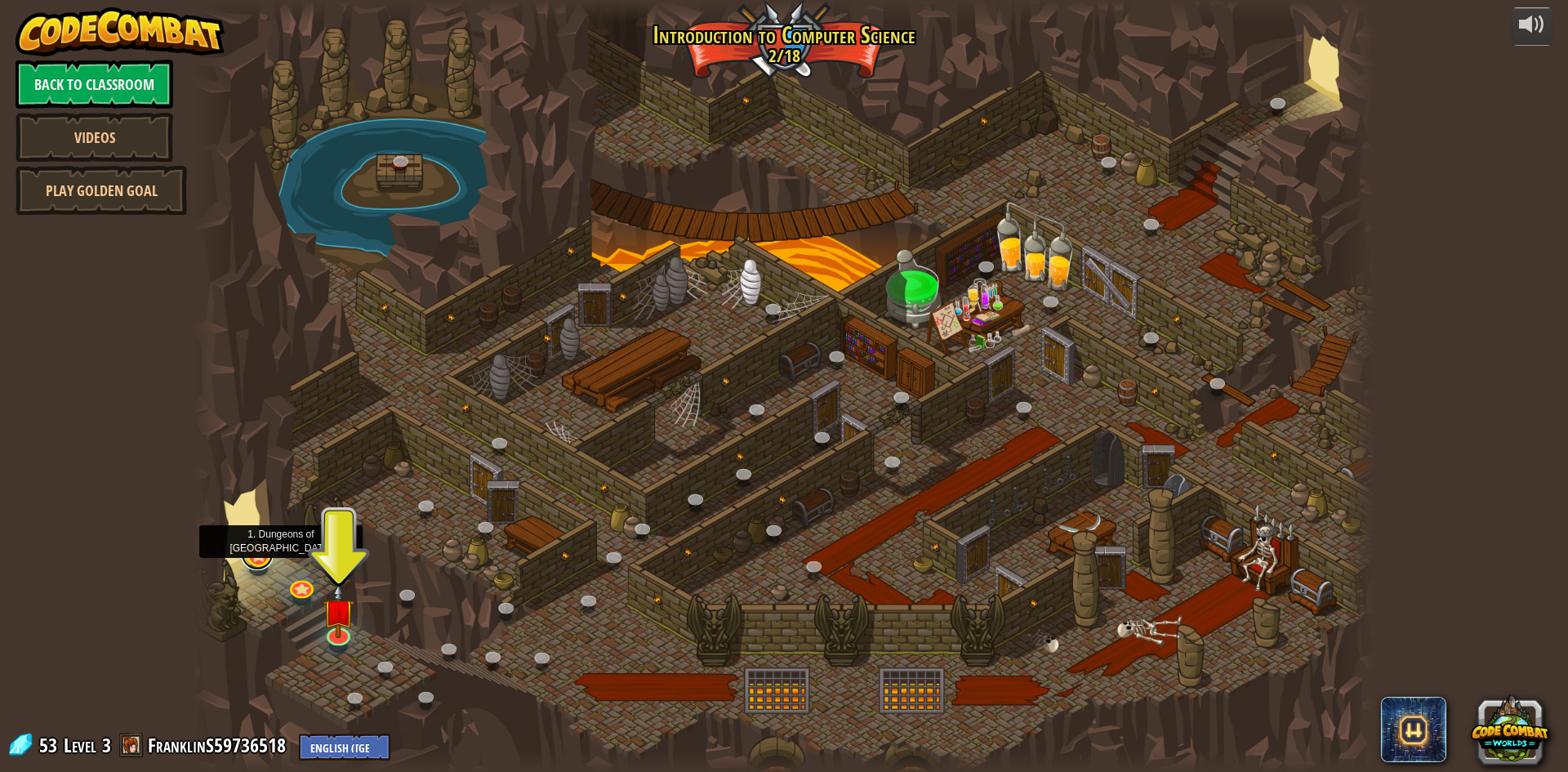
click at [267, 558] on link at bounding box center [257, 554] width 33 height 33
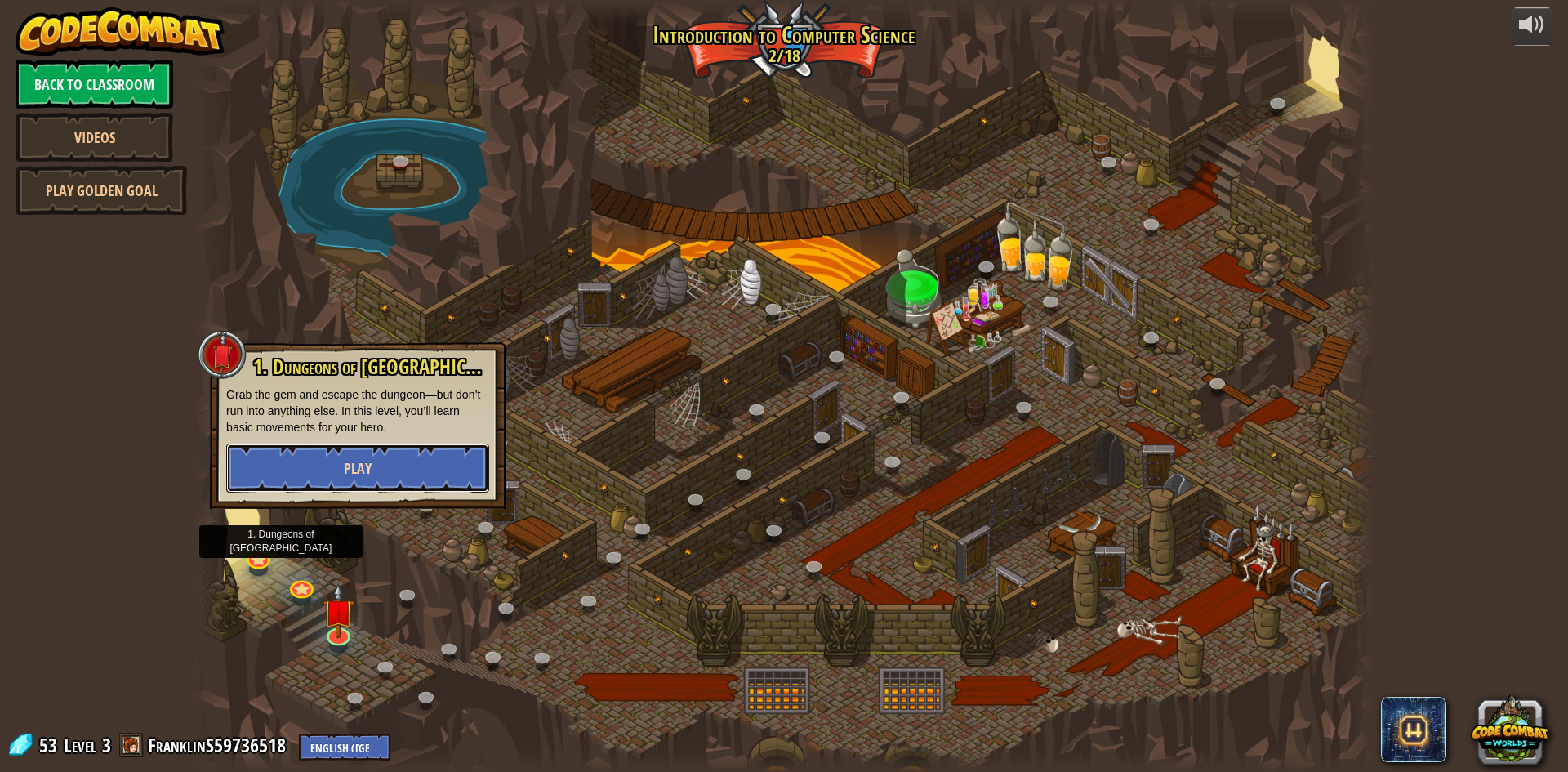
click at [438, 476] on button "Play" at bounding box center [358, 468] width 263 height 49
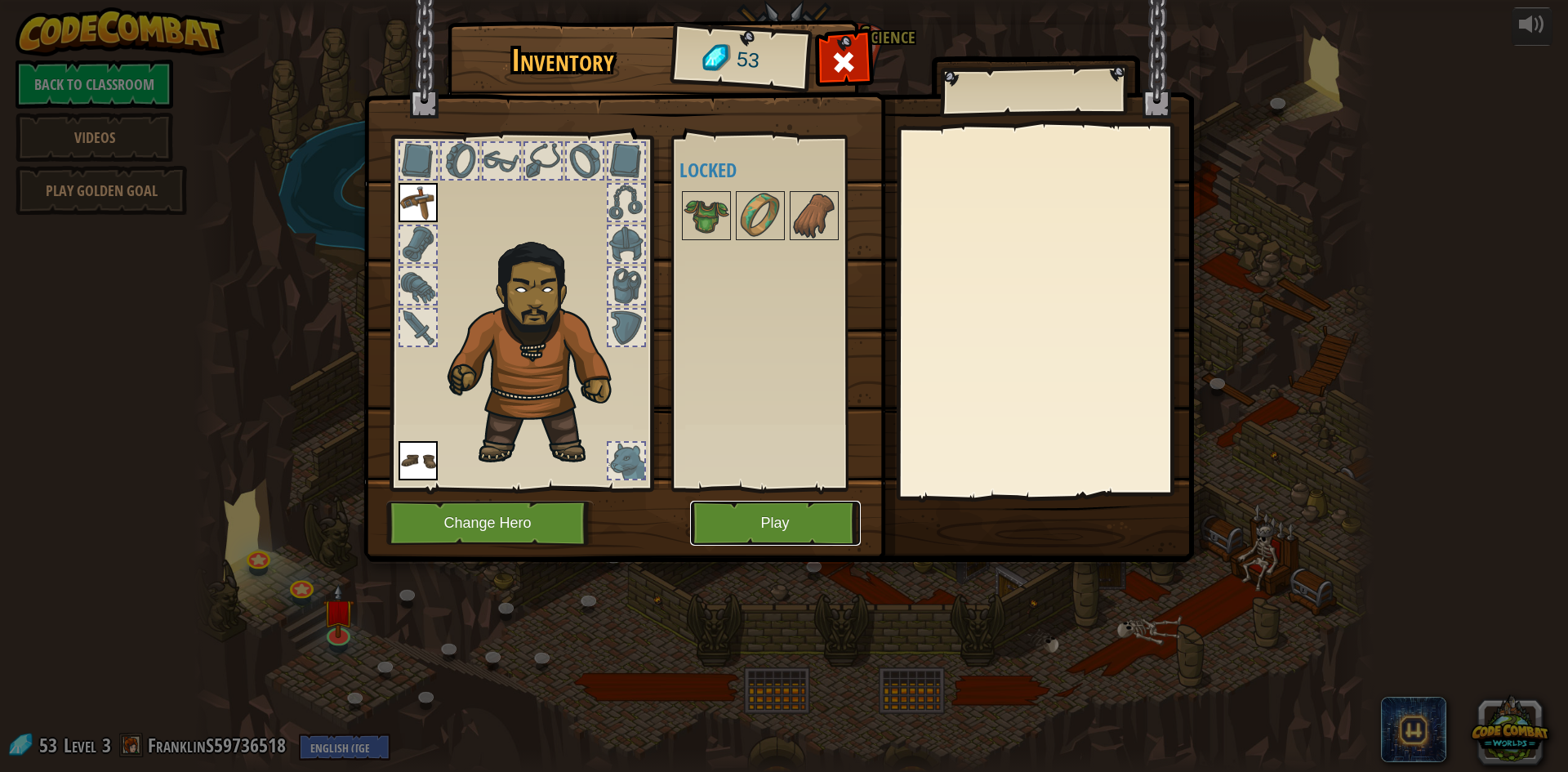
click at [762, 520] on button "Play" at bounding box center [776, 523] width 171 height 45
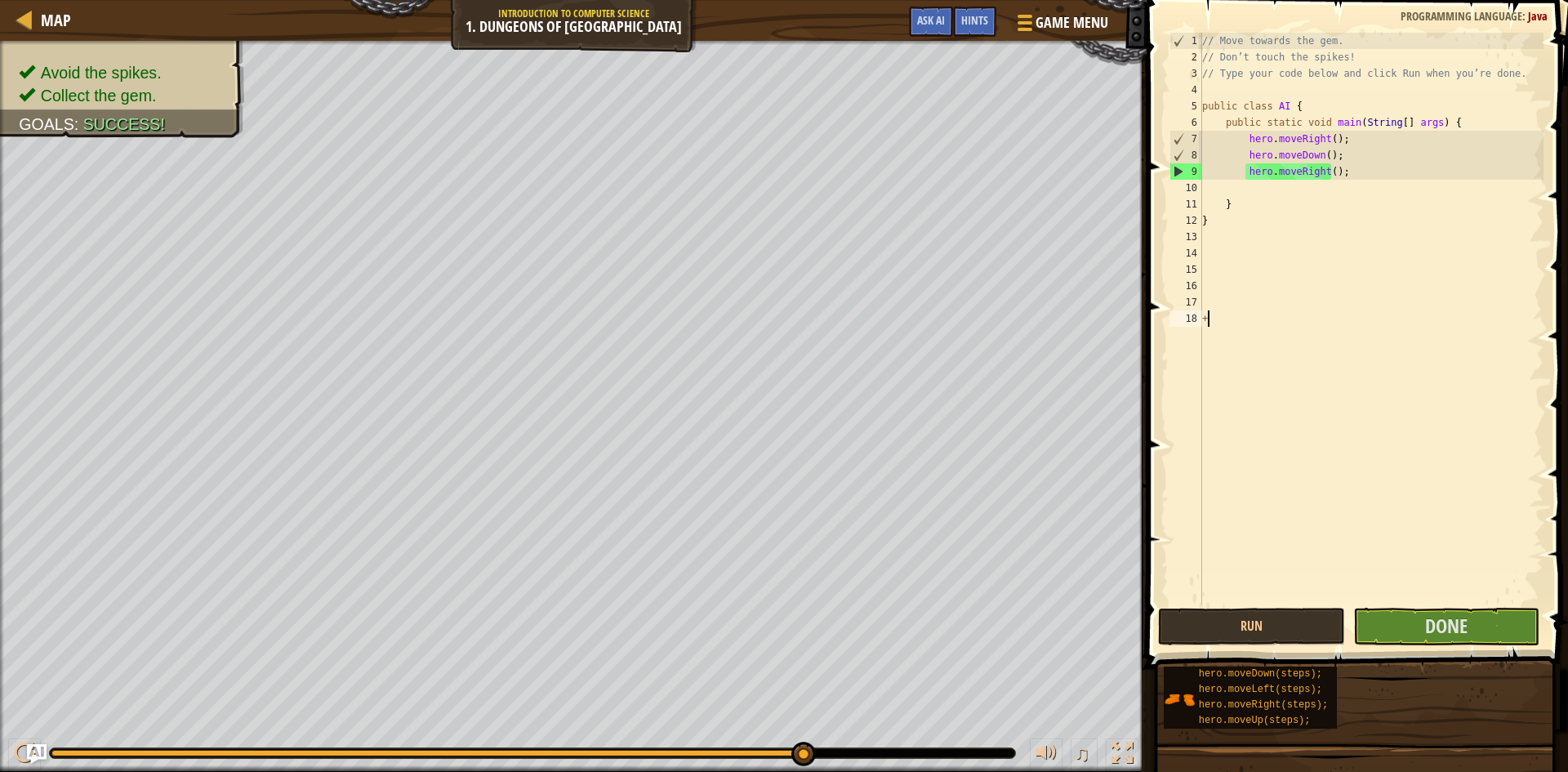
scroll to position [7, 0]
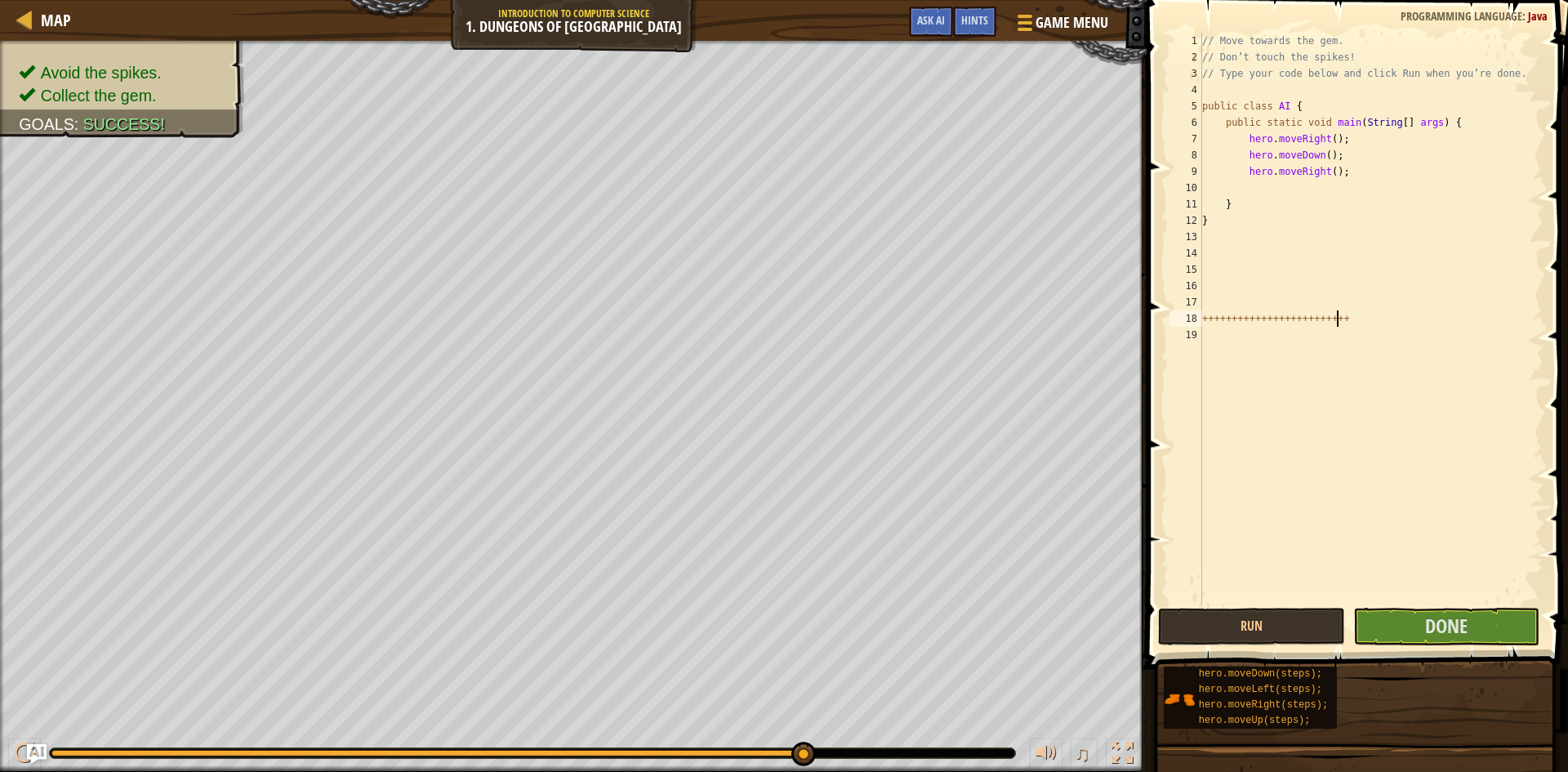
type textarea "++++++++++++++++++++++++++++++++"
click at [1092, 319] on div "Map Introduction to Computer Science 1. Dungeons of Kithgard Game Menu Done Hin…" at bounding box center [784, 386] width 1568 height 772
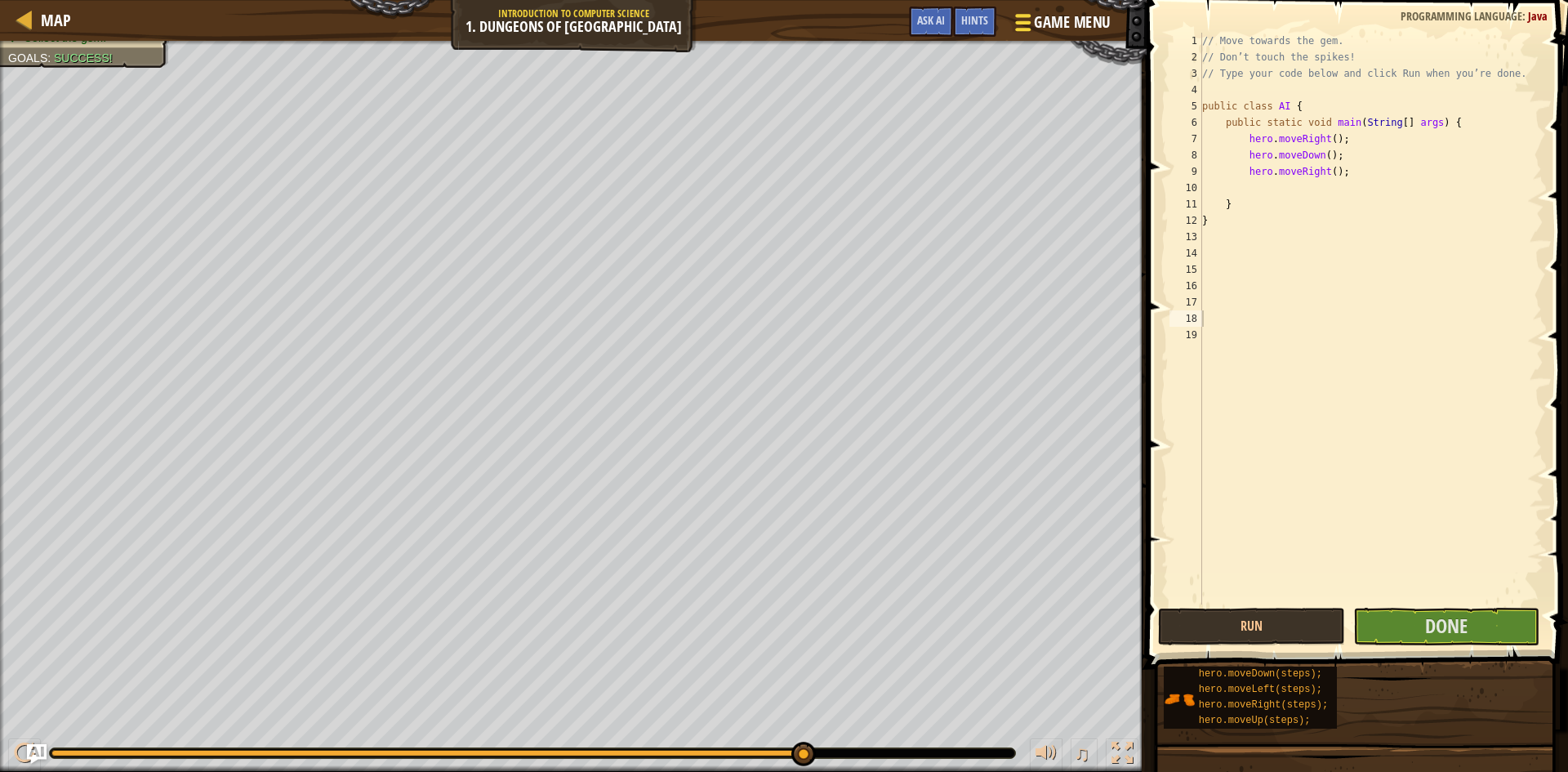
click at [1030, 44] on button "Game Menu" at bounding box center [1062, 26] width 119 height 40
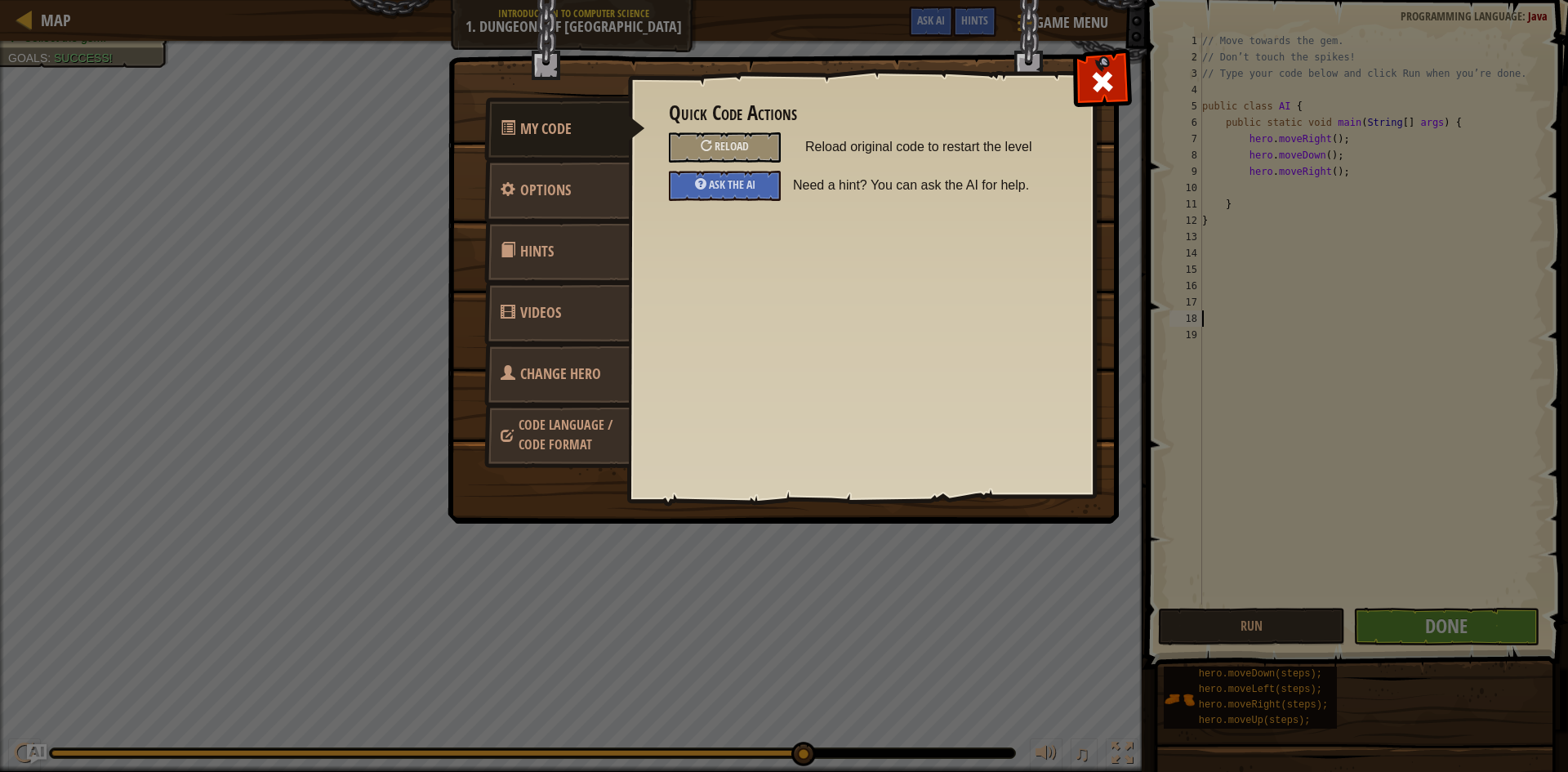
click at [1131, 76] on img at bounding box center [789, 231] width 684 height 585
click at [1110, 78] on span at bounding box center [1103, 82] width 26 height 26
